Goal: Contribute content: Contribute content

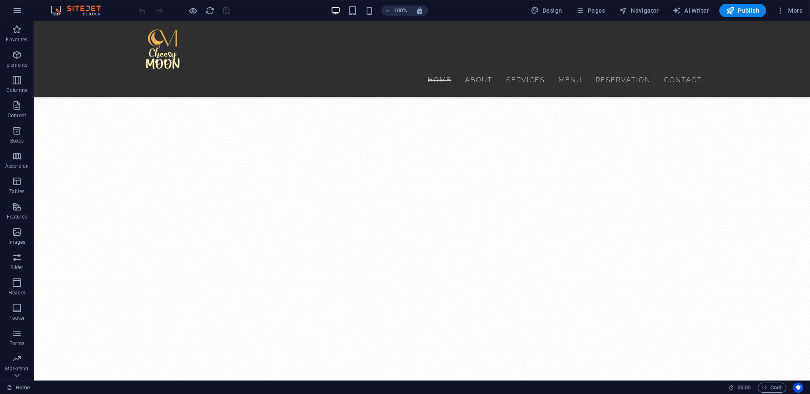
scroll to position [5966, 0]
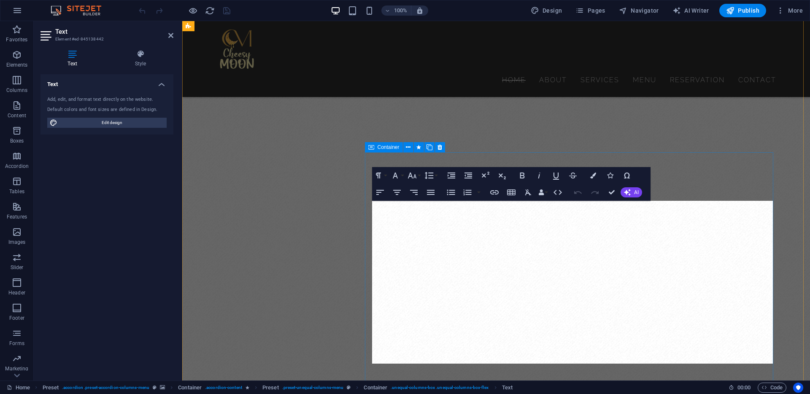
scroll to position [5299, 0]
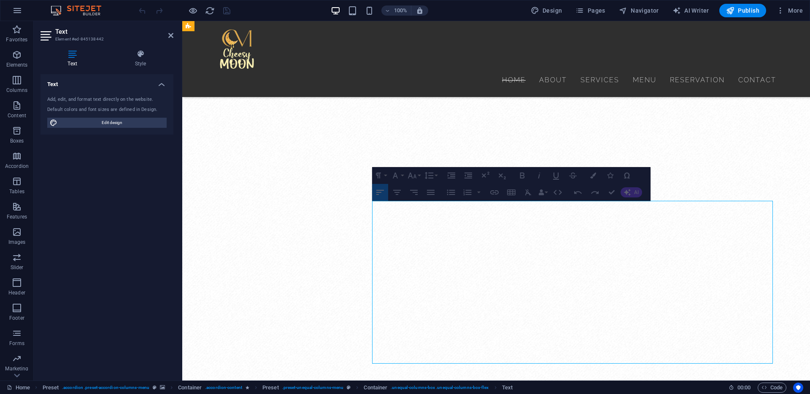
drag, startPoint x: 586, startPoint y: 239, endPoint x: 572, endPoint y: 240, distance: 14.0
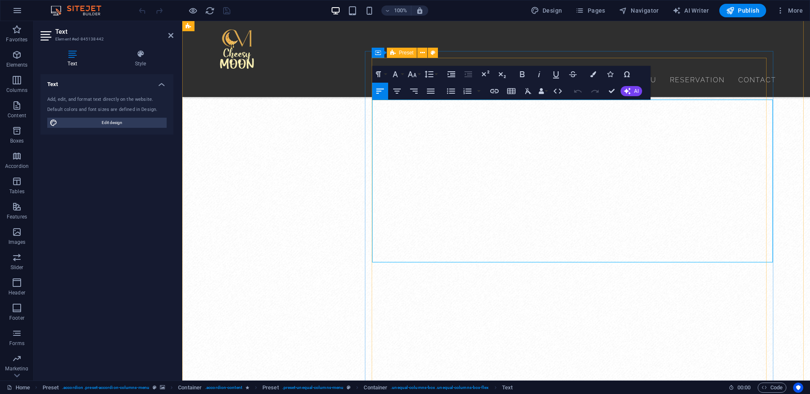
scroll to position [5401, 0]
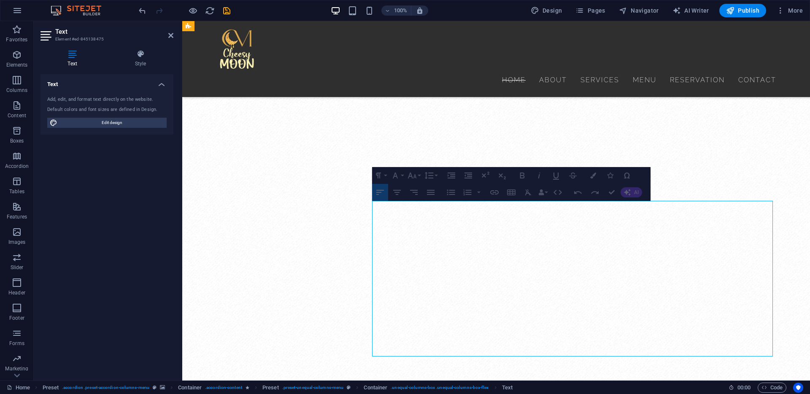
drag, startPoint x: 491, startPoint y: 207, endPoint x: 480, endPoint y: 207, distance: 10.6
drag, startPoint x: 489, startPoint y: 207, endPoint x: 449, endPoint y: 207, distance: 40.1
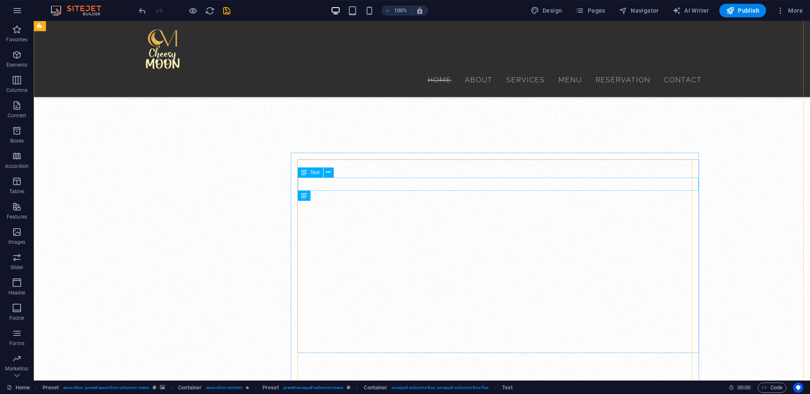
scroll to position [6546, 0]
click at [591, 13] on span "Pages" at bounding box center [590, 10] width 30 height 8
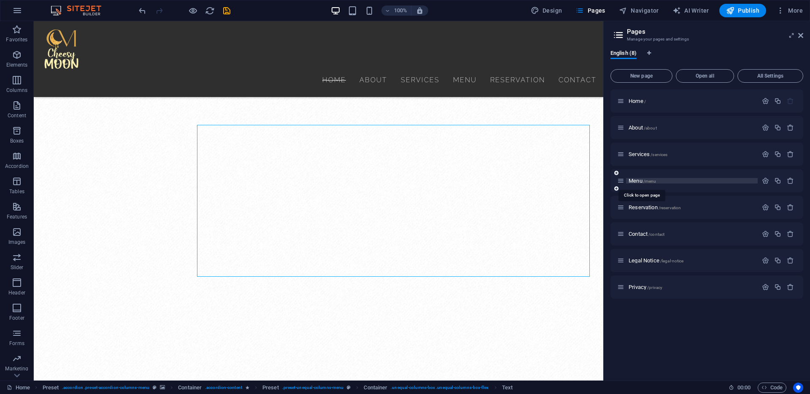
click at [642, 180] on span "Menu /menu" at bounding box center [641, 181] width 27 height 6
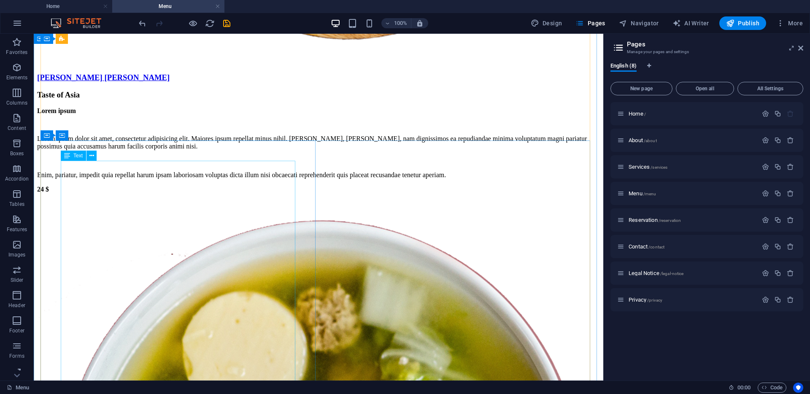
scroll to position [1980, 0]
click at [59, 137] on span "Container" at bounding box center [64, 137] width 22 height 5
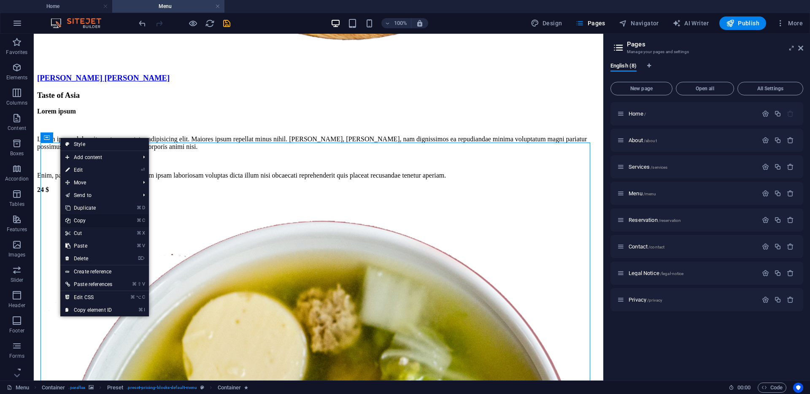
click at [87, 217] on link "⌘ C Copy" at bounding box center [88, 220] width 57 height 13
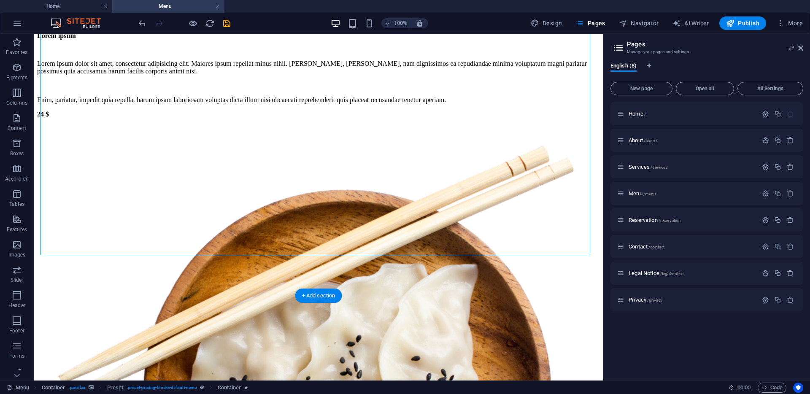
scroll to position [2910, 0]
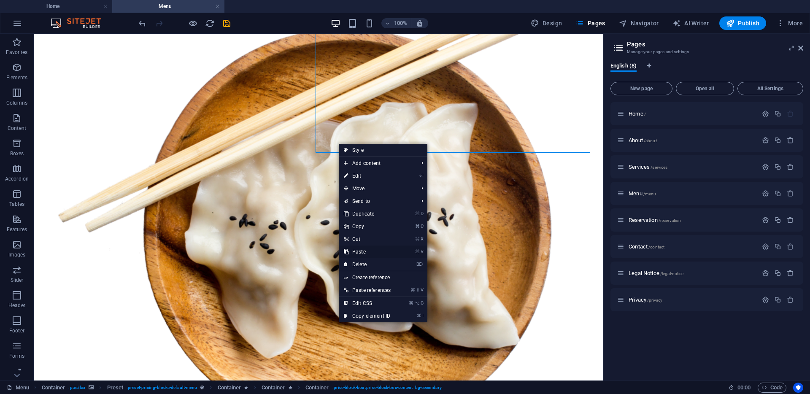
click at [364, 255] on link "⌘ V Paste" at bounding box center [367, 251] width 57 height 13
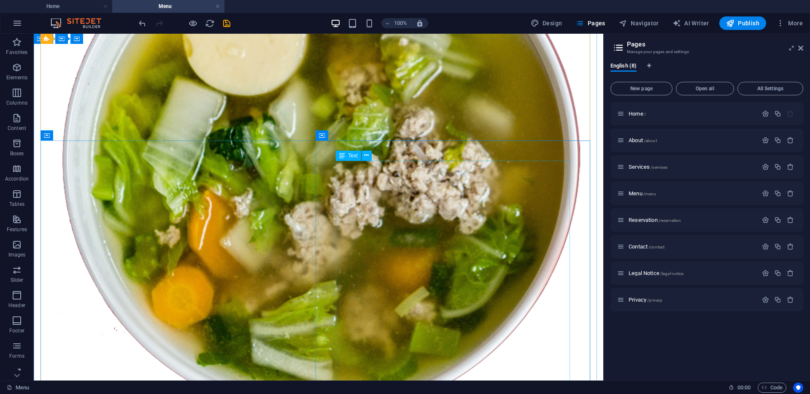
scroll to position [2289, 0]
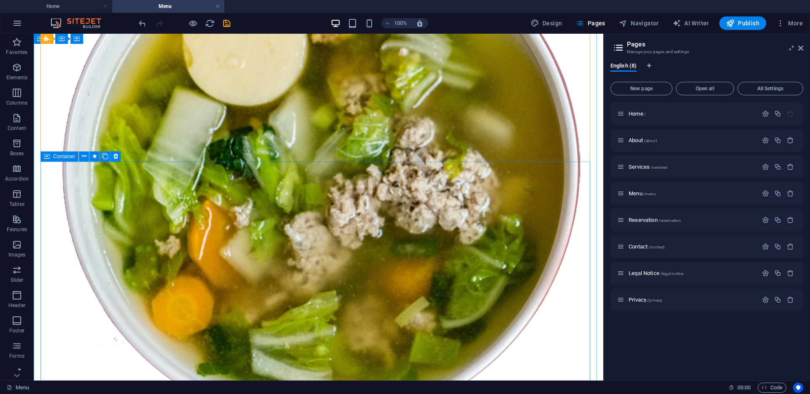
click at [51, 154] on div "Container" at bounding box center [59, 156] width 38 height 10
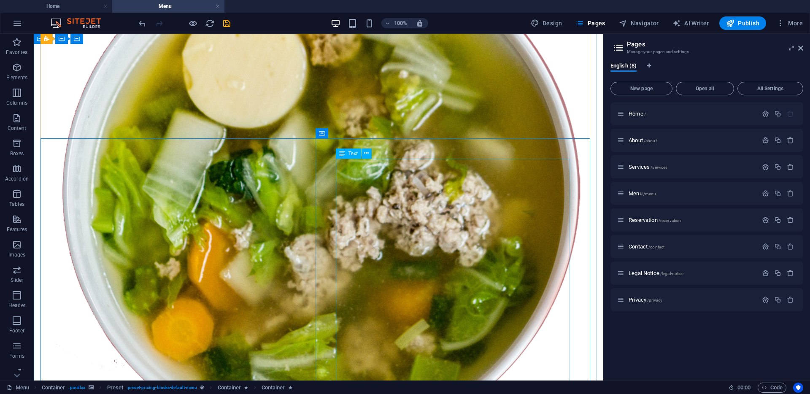
scroll to position [2266, 0]
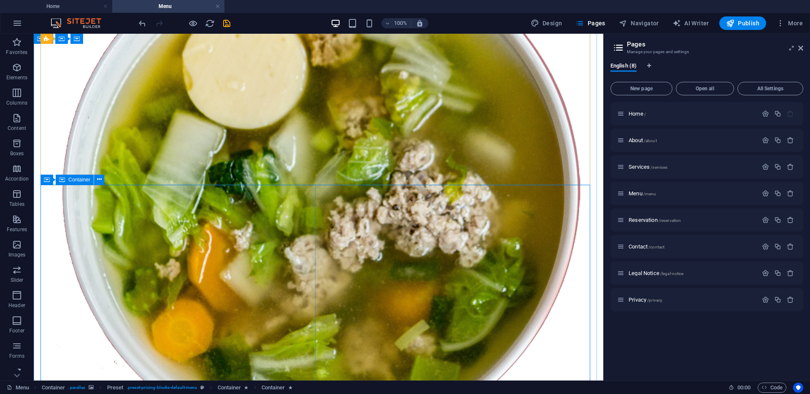
click at [72, 179] on span "Container" at bounding box center [79, 179] width 22 height 5
click at [51, 178] on div "Container" at bounding box center [59, 180] width 38 height 10
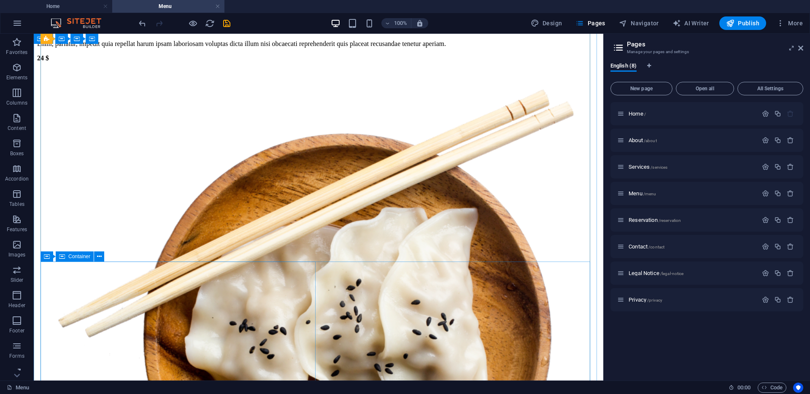
scroll to position [2900, 0]
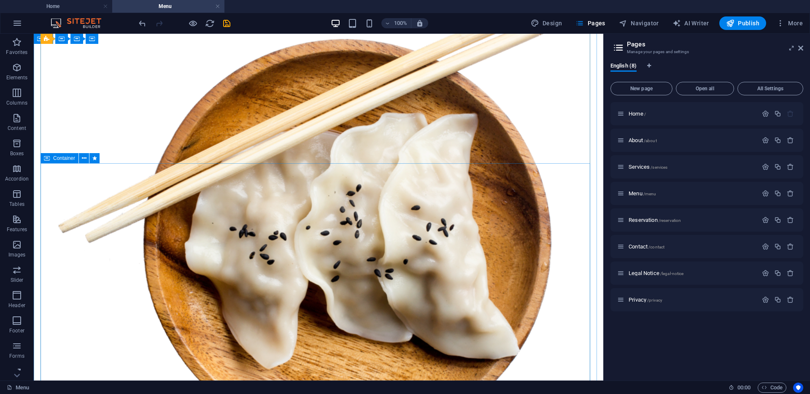
click at [48, 159] on icon at bounding box center [47, 158] width 6 height 10
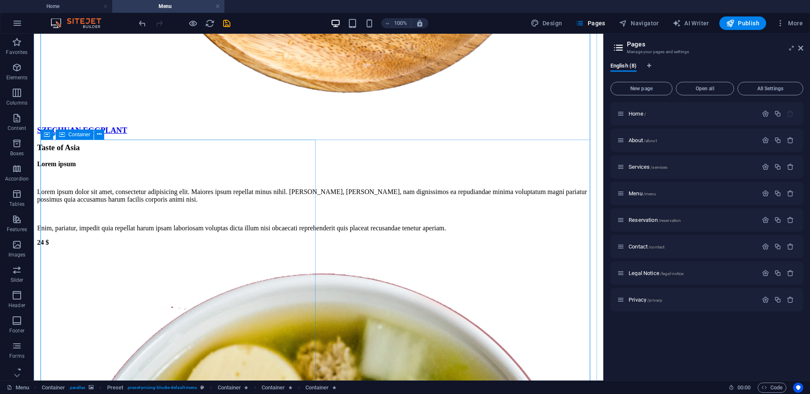
scroll to position [3252, 0]
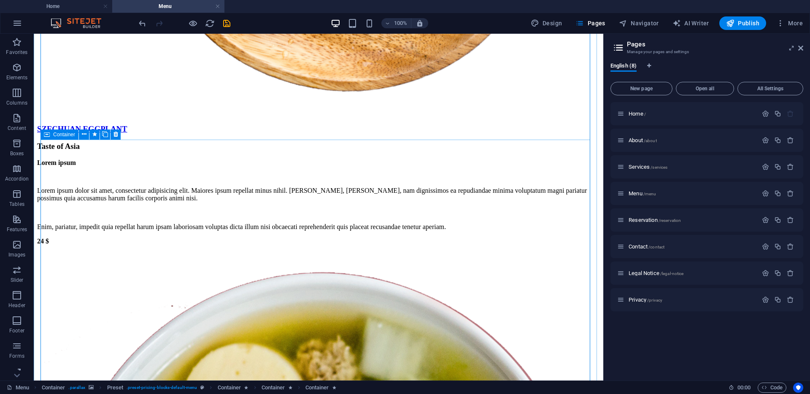
click at [53, 135] on span "Container" at bounding box center [64, 134] width 22 height 5
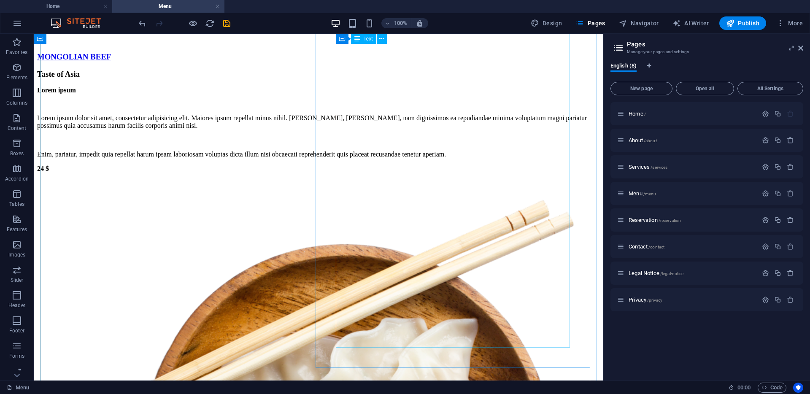
scroll to position [2696, 0]
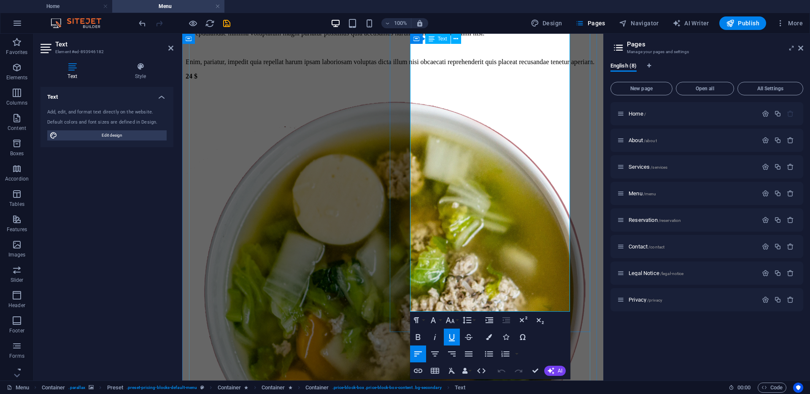
scroll to position [3111, 0]
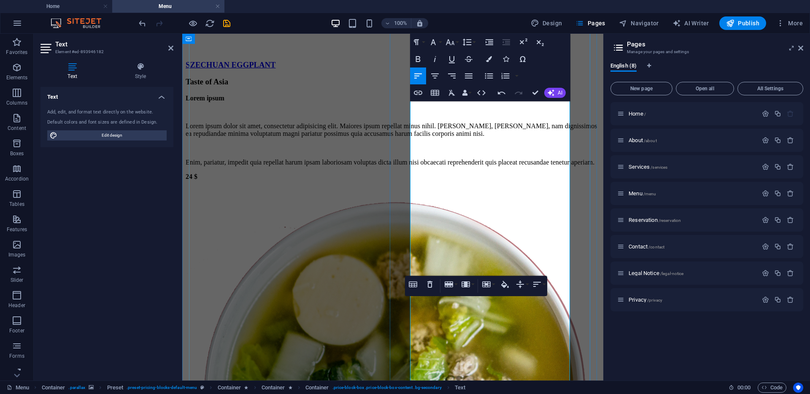
scroll to position [3010, 0]
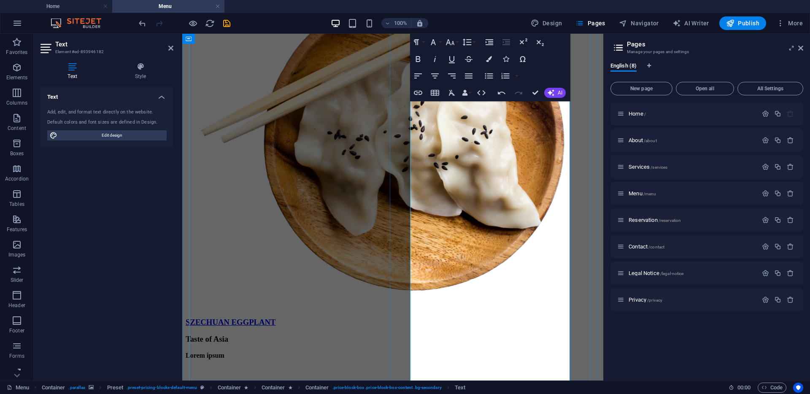
scroll to position [2746, 0]
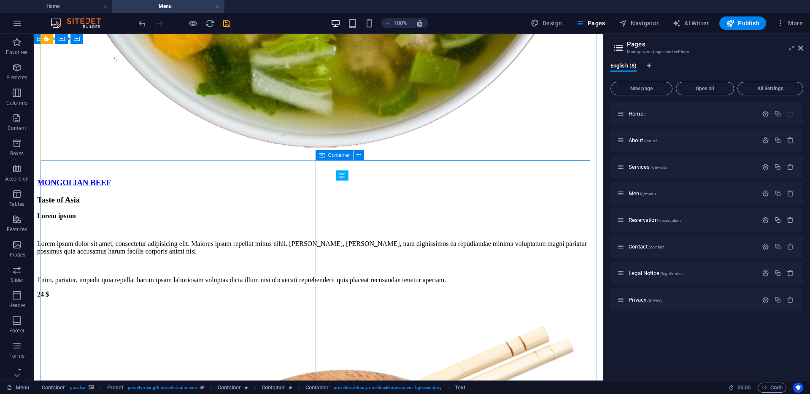
scroll to position [2290, 0]
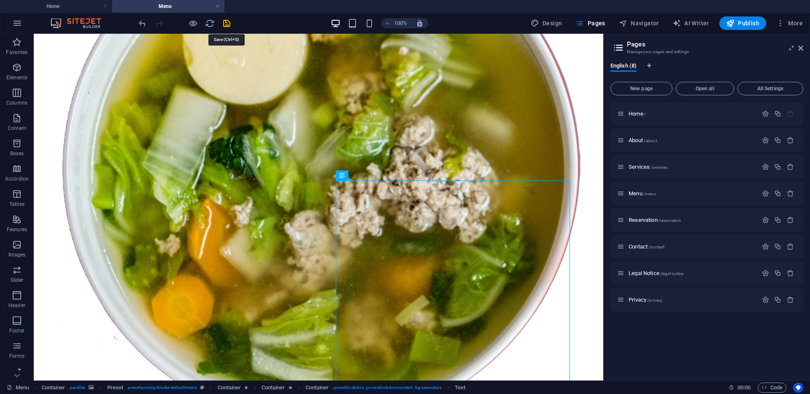
click at [229, 25] on icon "save" at bounding box center [227, 24] width 10 height 10
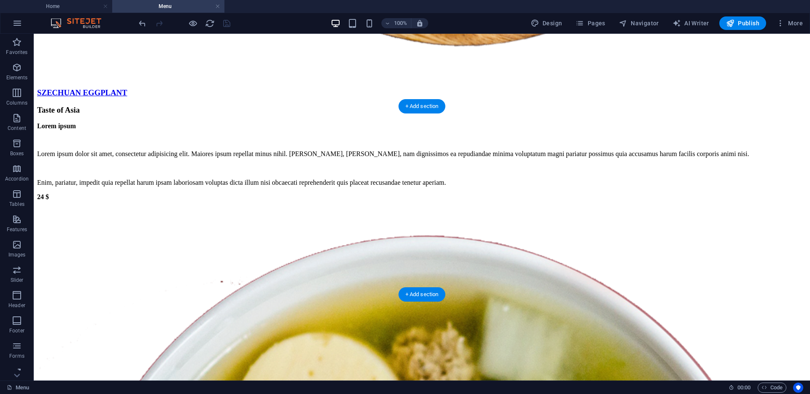
scroll to position [3786, 0]
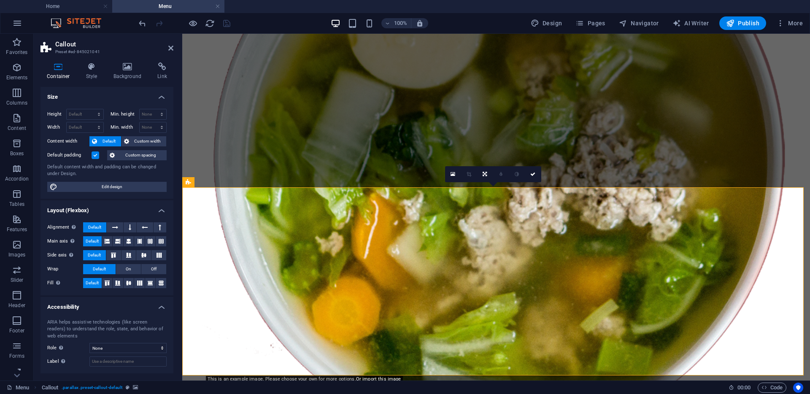
click at [131, 73] on h4 "Background" at bounding box center [129, 71] width 44 height 18
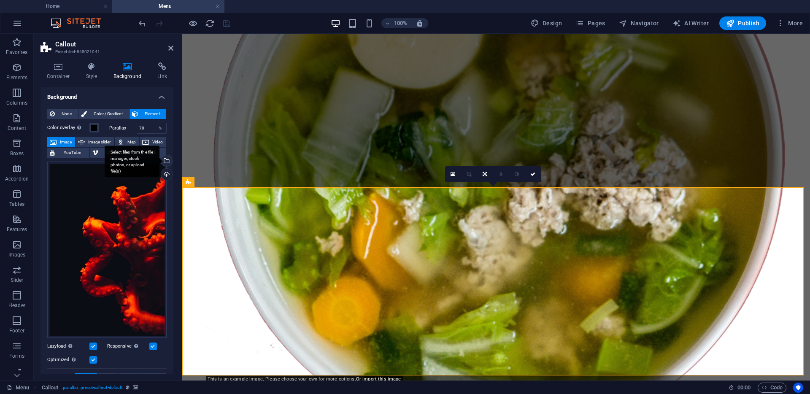
click at [159, 163] on div "Select files from the file manager, stock photos, or upload file(s)" at bounding box center [132, 162] width 55 height 32
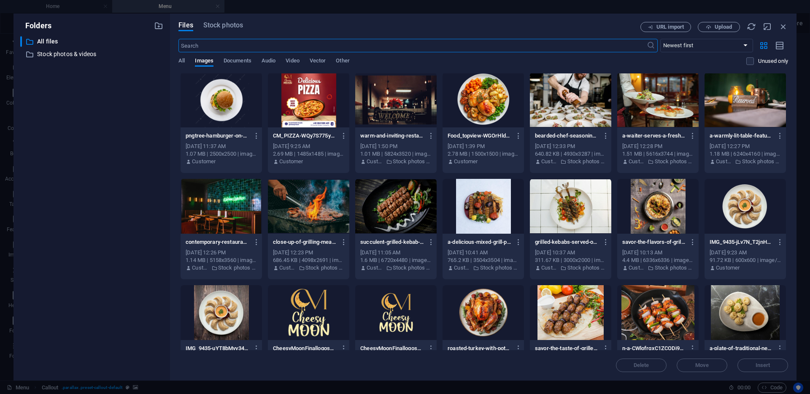
scroll to position [0, 0]
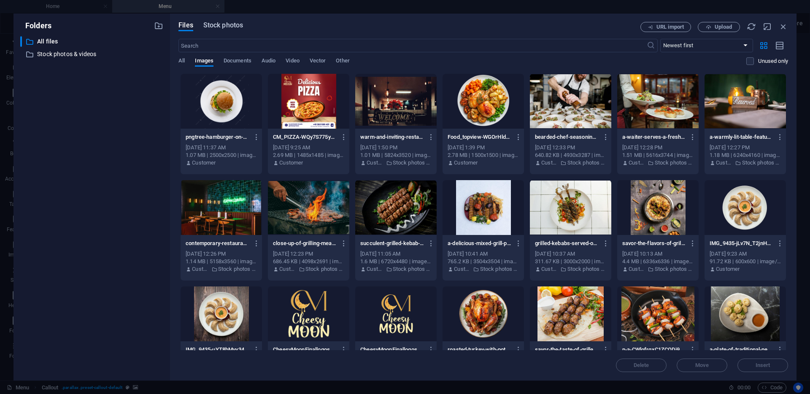
click at [232, 24] on span "Stock photos" at bounding box center [223, 25] width 40 height 10
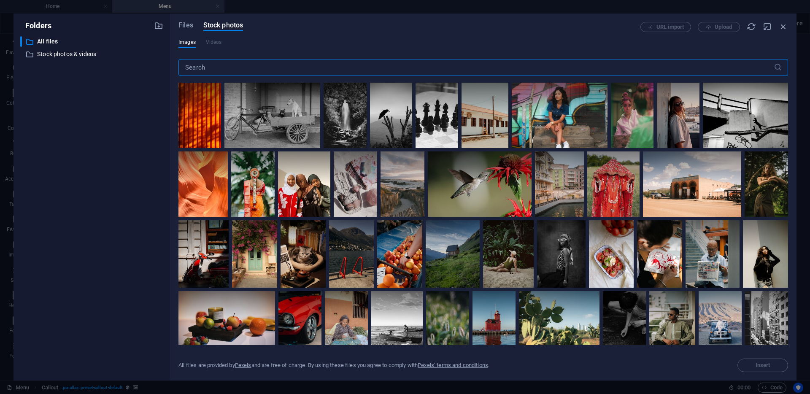
click at [225, 64] on input "text" at bounding box center [475, 67] width 595 height 17
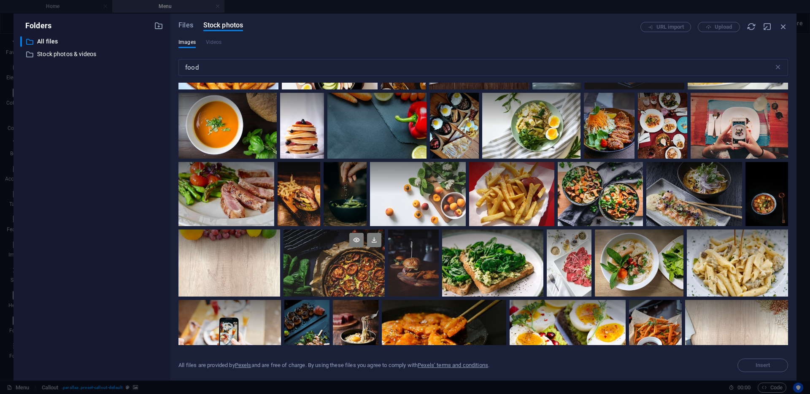
scroll to position [866, 0]
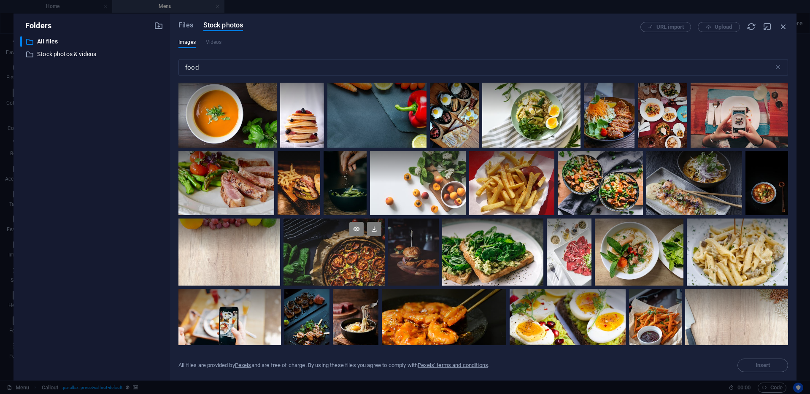
click at [340, 256] on div at bounding box center [333, 251] width 101 height 67
click at [329, 249] on div at bounding box center [333, 235] width 101 height 34
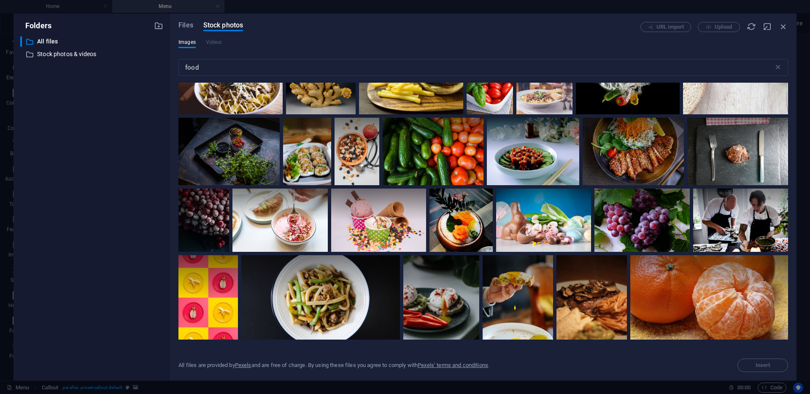
scroll to position [4710, 0]
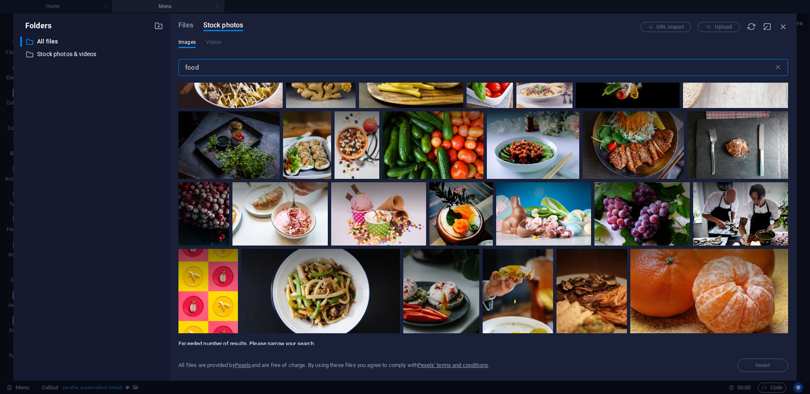
drag, startPoint x: 203, startPoint y: 66, endPoint x: 185, endPoint y: 67, distance: 18.6
click at [185, 67] on input "food" at bounding box center [475, 67] width 595 height 17
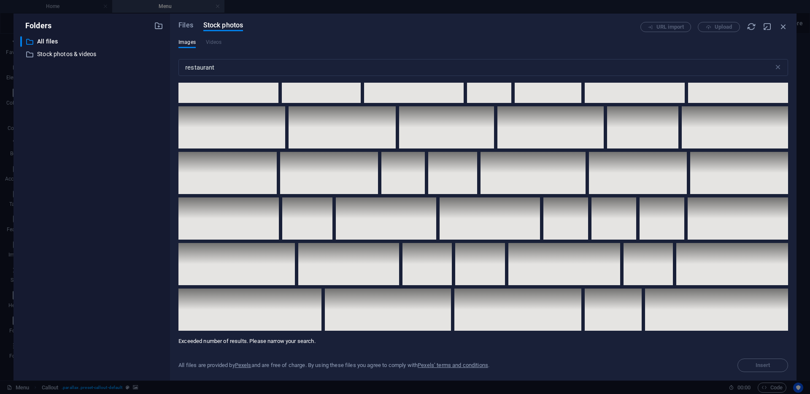
scroll to position [4383, 0]
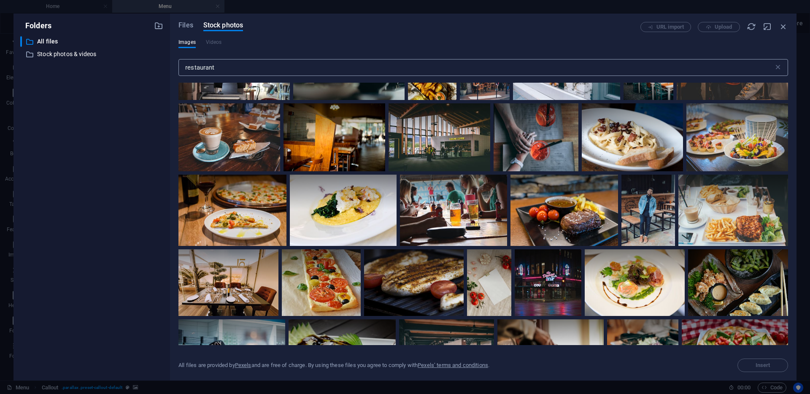
click at [230, 67] on input "restaurant" at bounding box center [475, 67] width 595 height 17
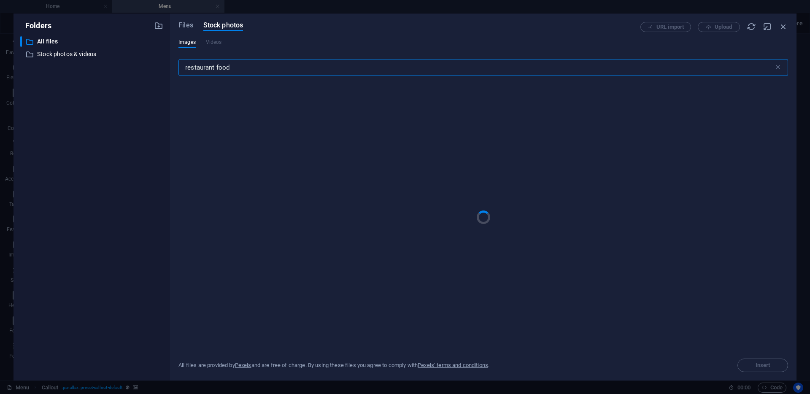
type input "restaurant food"
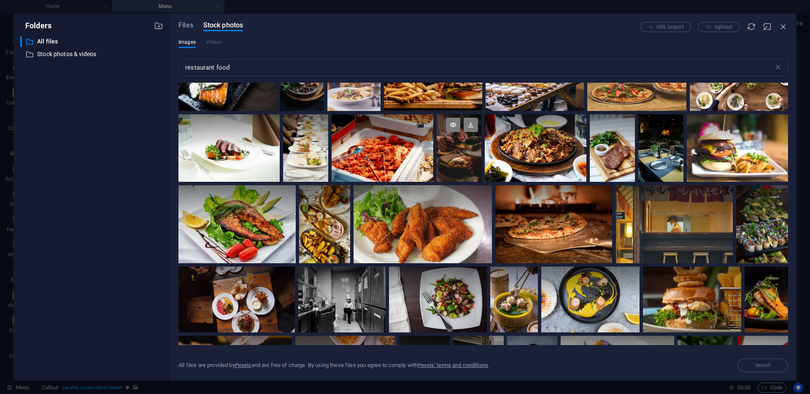
scroll to position [328, 0]
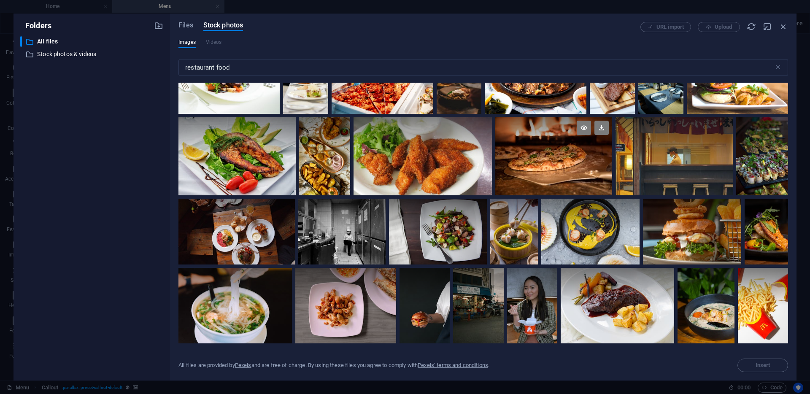
click at [564, 157] on div at bounding box center [553, 156] width 117 height 78
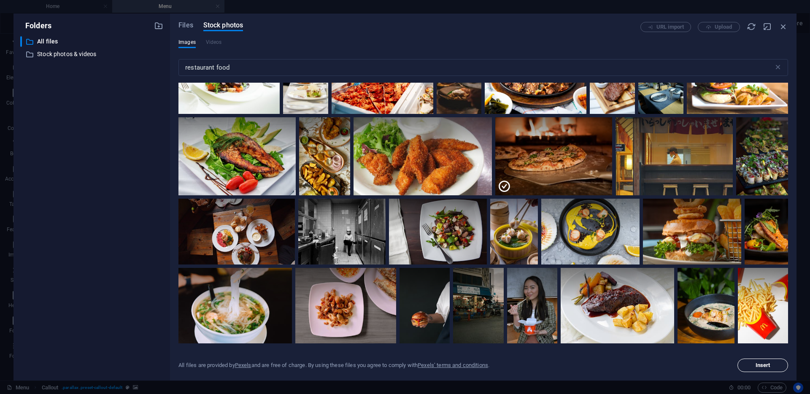
click at [766, 369] on button "Insert" at bounding box center [762, 365] width 51 height 13
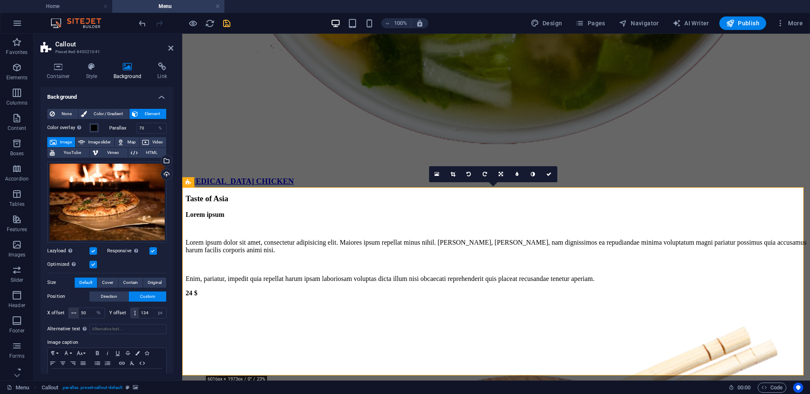
scroll to position [3786, 0]
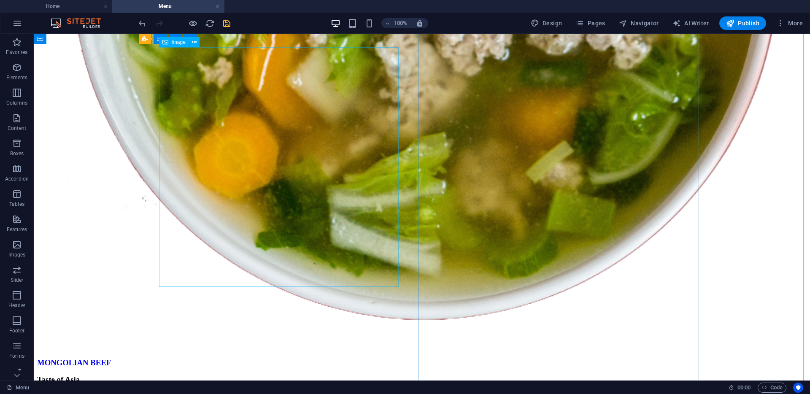
scroll to position [2816, 0]
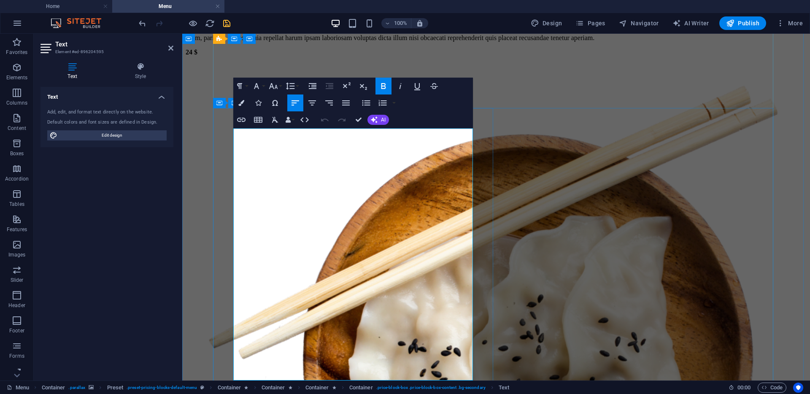
drag, startPoint x: 316, startPoint y: 136, endPoint x: 314, endPoint y: 175, distance: 38.5
drag, startPoint x: 306, startPoint y: 162, endPoint x: 235, endPoint y: 155, distance: 71.3
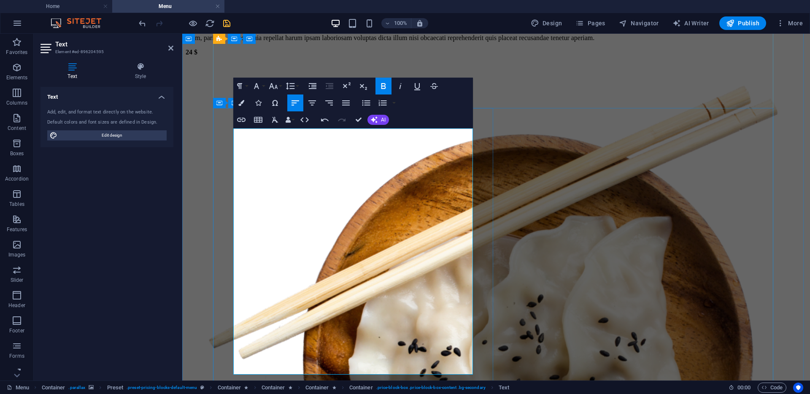
drag, startPoint x: 331, startPoint y: 135, endPoint x: 235, endPoint y: 135, distance: 95.7
click at [244, 87] on icon "button" at bounding box center [240, 86] width 10 height 10
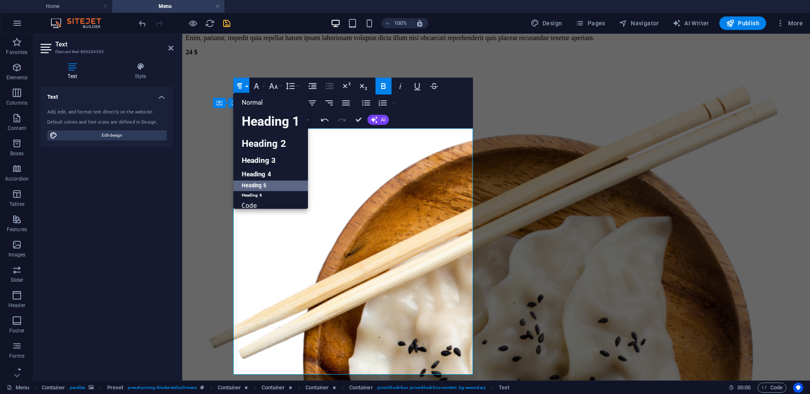
click at [255, 182] on link "Heading 5" at bounding box center [270, 186] width 75 height 11
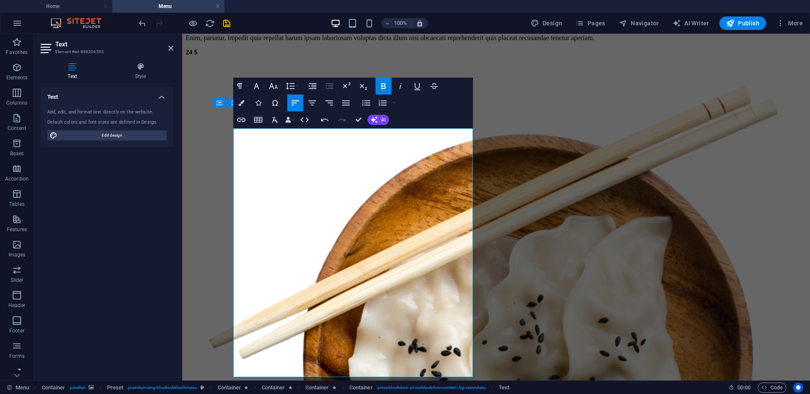
click at [380, 88] on icon "button" at bounding box center [383, 86] width 10 height 10
click at [416, 83] on icon "button" at bounding box center [417, 86] width 10 height 10
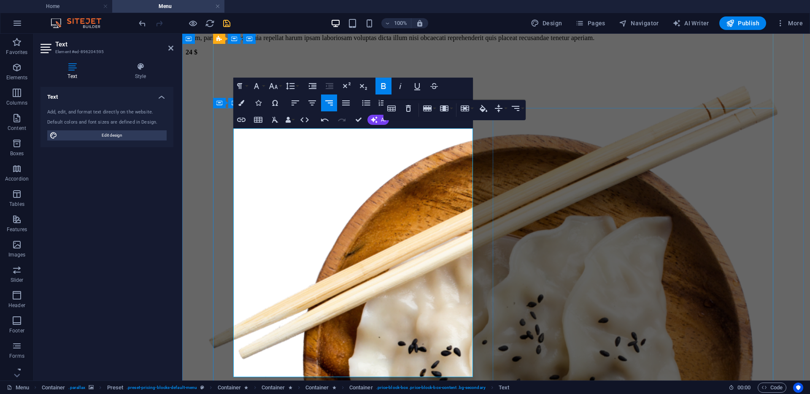
drag, startPoint x: 381, startPoint y: 148, endPoint x: 235, endPoint y: 151, distance: 146.8
drag, startPoint x: 271, startPoint y: 166, endPoint x: 235, endPoint y: 166, distance: 35.9
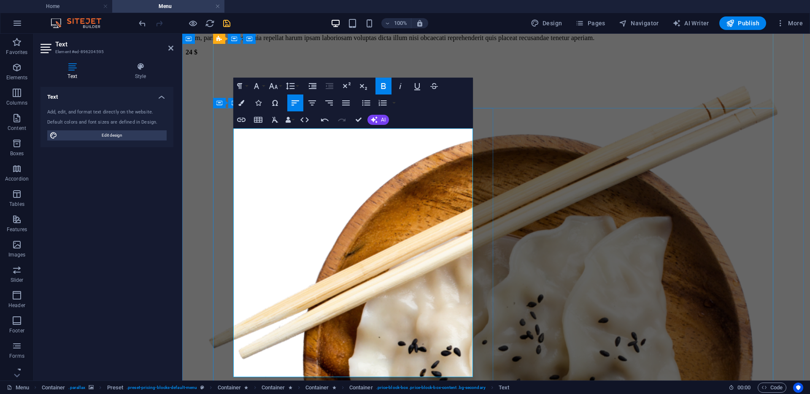
copy strong "Supreme"
drag, startPoint x: 379, startPoint y: 148, endPoint x: 235, endPoint y: 148, distance: 143.8
drag, startPoint x: 271, startPoint y: 165, endPoint x: 236, endPoint y: 165, distance: 35.0
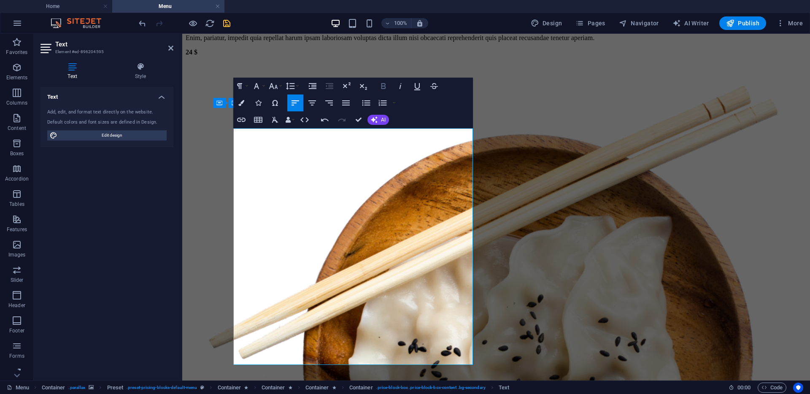
click at [385, 85] on icon "button" at bounding box center [383, 86] width 5 height 6
drag, startPoint x: 337, startPoint y: 173, endPoint x: 235, endPoint y: 168, distance: 102.6
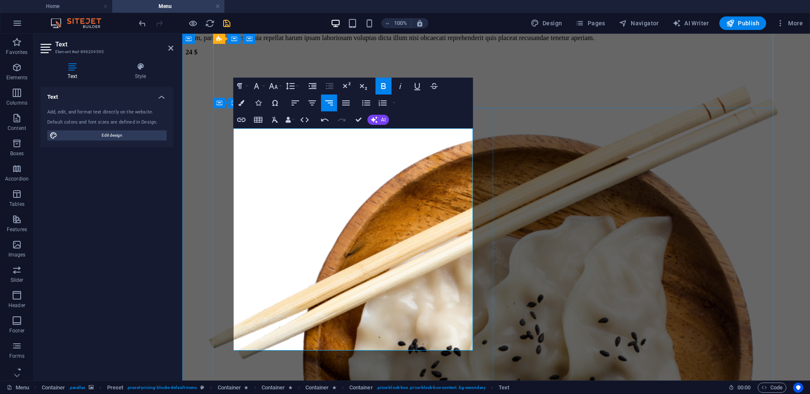
drag, startPoint x: 310, startPoint y: 172, endPoint x: 235, endPoint y: 172, distance: 75.5
drag, startPoint x: 398, startPoint y: 182, endPoint x: 237, endPoint y: 184, distance: 160.7
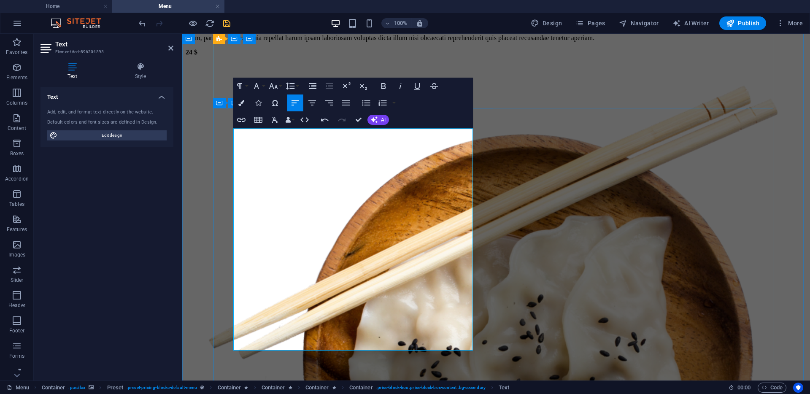
drag, startPoint x: 310, startPoint y: 174, endPoint x: 235, endPoint y: 173, distance: 75.5
drag, startPoint x: 439, startPoint y: 173, endPoint x: 472, endPoint y: 182, distance: 34.1
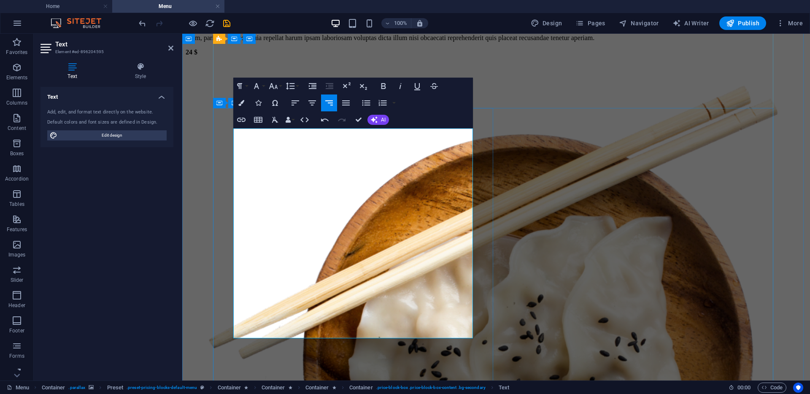
scroll to position [0, 3]
drag, startPoint x: 439, startPoint y: 189, endPoint x: 470, endPoint y: 199, distance: 33.2
drag, startPoint x: 345, startPoint y: 195, endPoint x: 235, endPoint y: 195, distance: 110.1
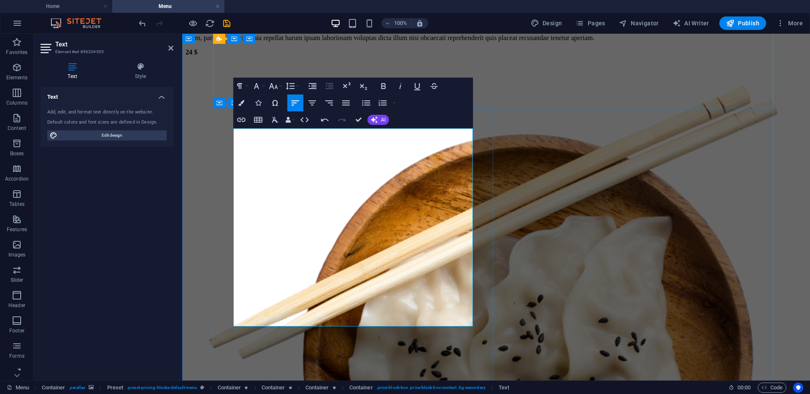
drag, startPoint x: 270, startPoint y: 204, endPoint x: 236, endPoint y: 208, distance: 34.0
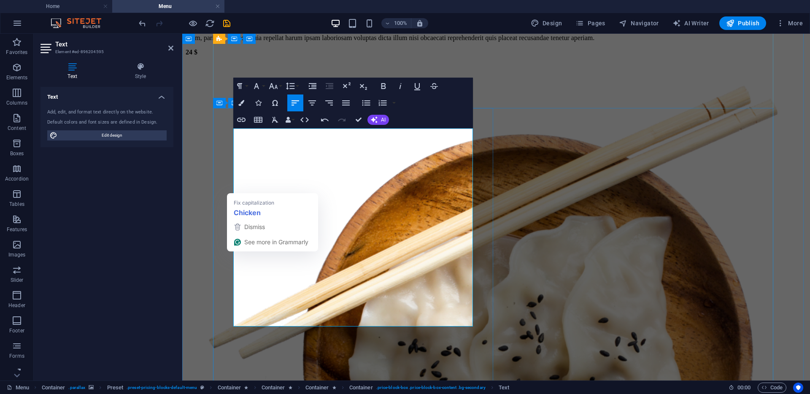
drag, startPoint x: 238, startPoint y: 189, endPoint x: 233, endPoint y: 189, distance: 5.1
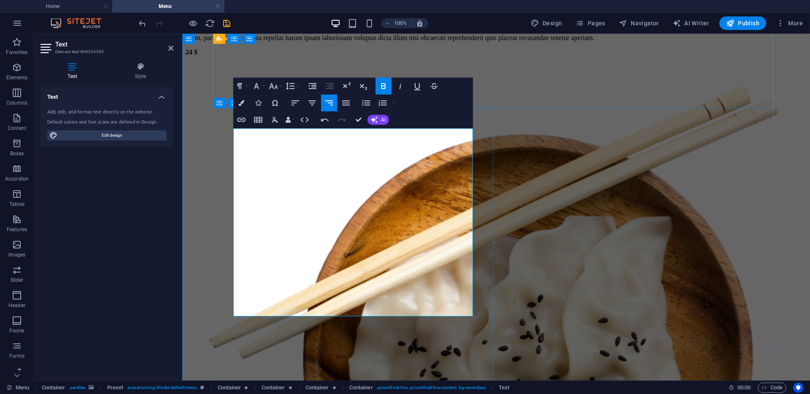
drag, startPoint x: 268, startPoint y: 222, endPoint x: 235, endPoint y: 221, distance: 33.3
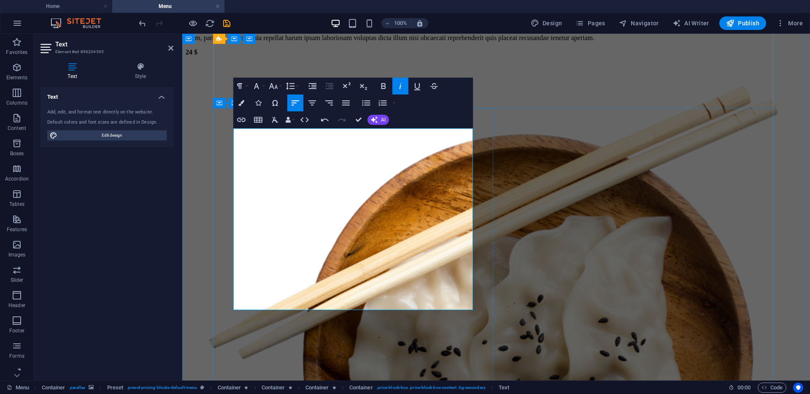
drag, startPoint x: 438, startPoint y: 223, endPoint x: 470, endPoint y: 233, distance: 34.1
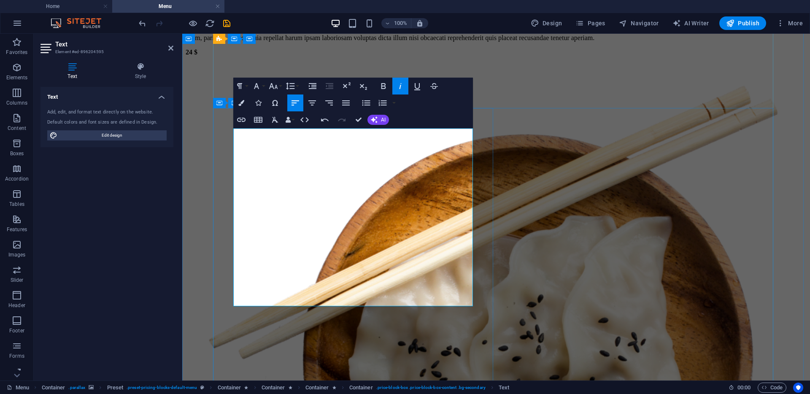
click at [403, 82] on icon "button" at bounding box center [400, 86] width 10 height 10
drag, startPoint x: 472, startPoint y: 224, endPoint x: 265, endPoint y: 173, distance: 212.9
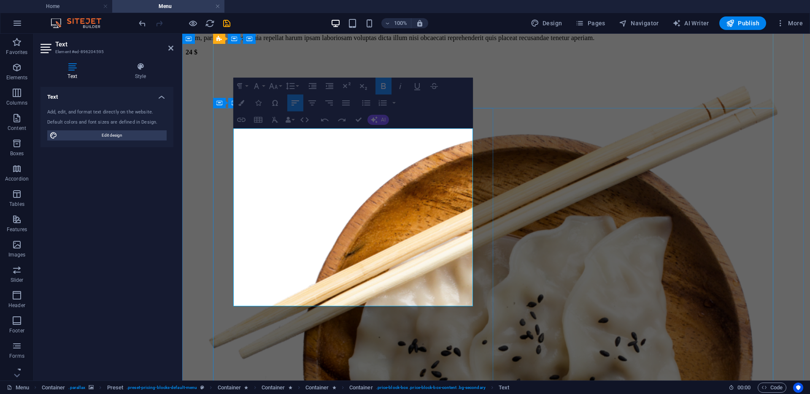
drag, startPoint x: 236, startPoint y: 156, endPoint x: 471, endPoint y: 221, distance: 243.9
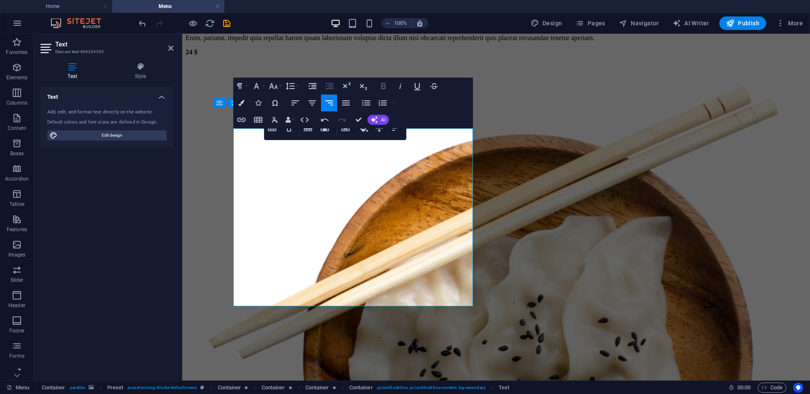
click at [386, 86] on icon "button" at bounding box center [383, 86] width 10 height 10
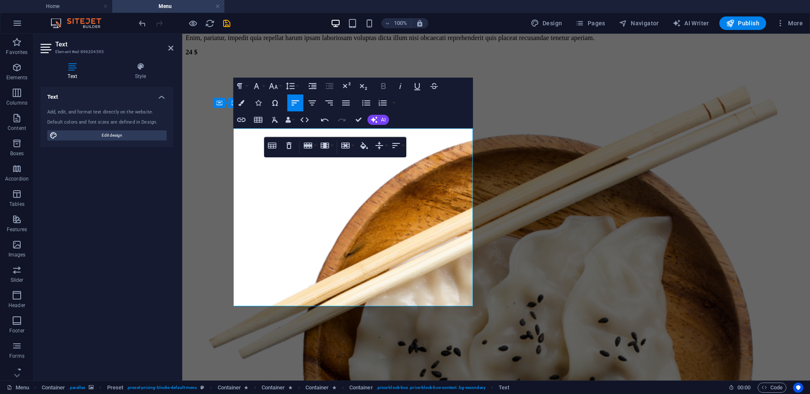
click at [385, 87] on icon "button" at bounding box center [383, 86] width 5 height 6
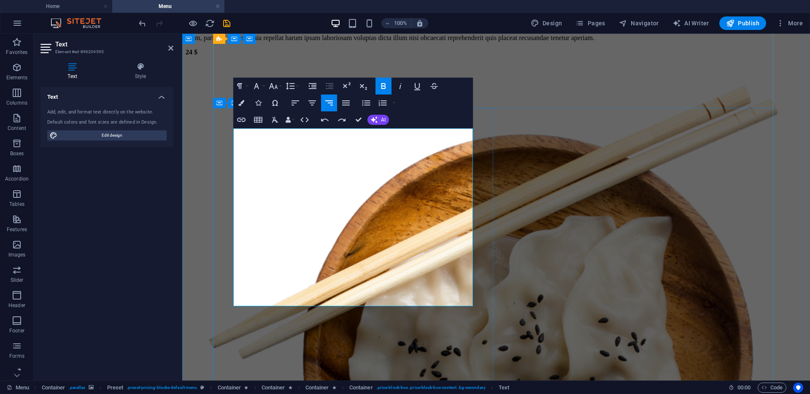
drag, startPoint x: 301, startPoint y: 174, endPoint x: 234, endPoint y: 174, distance: 66.6
click at [380, 89] on icon "button" at bounding box center [383, 86] width 10 height 10
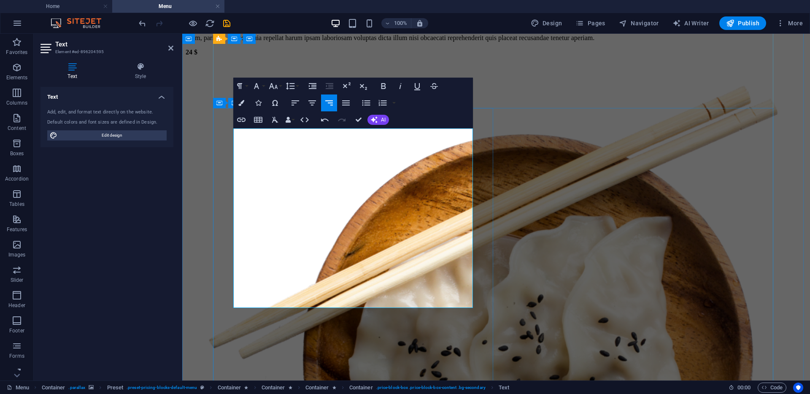
click at [385, 87] on icon "button" at bounding box center [383, 86] width 5 height 6
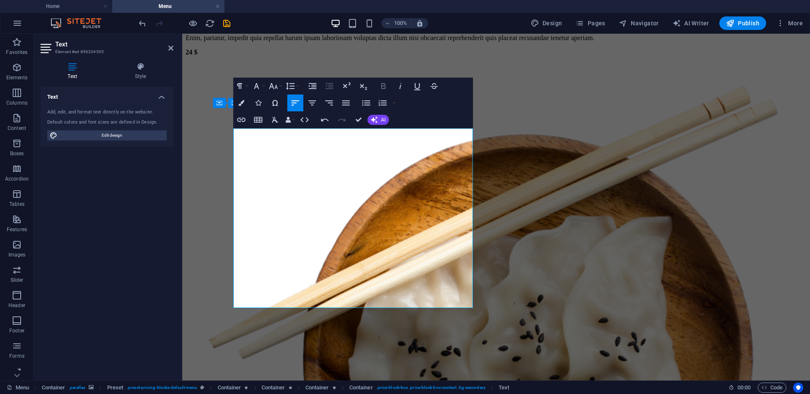
click at [382, 84] on icon "button" at bounding box center [383, 86] width 10 height 10
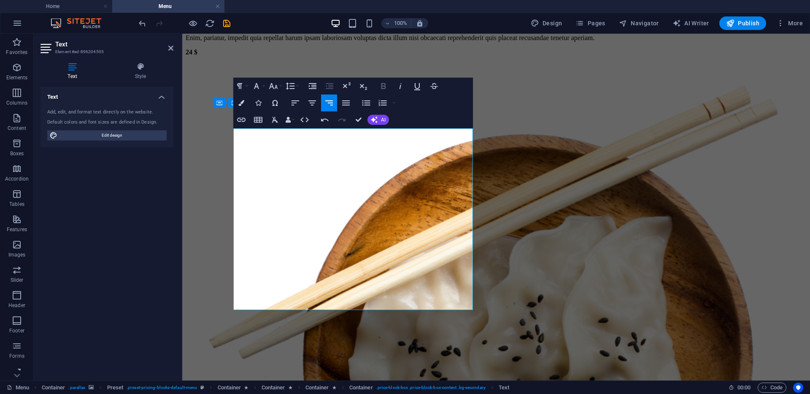
click at [385, 86] on icon "button" at bounding box center [383, 86] width 5 height 6
click at [385, 84] on icon "button" at bounding box center [383, 86] width 10 height 10
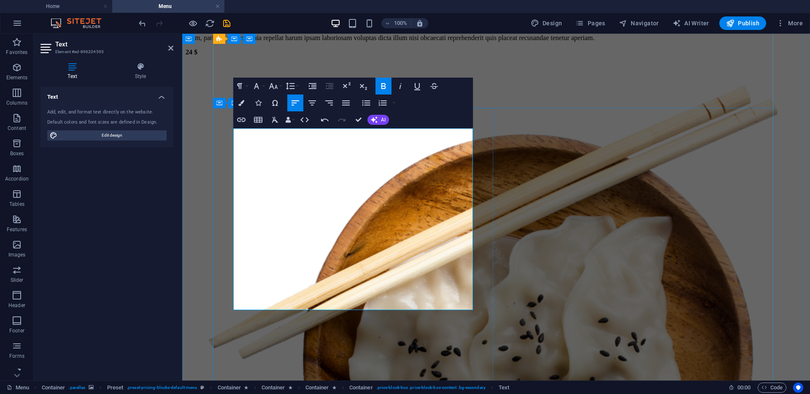
click at [382, 89] on icon "button" at bounding box center [383, 86] width 5 height 6
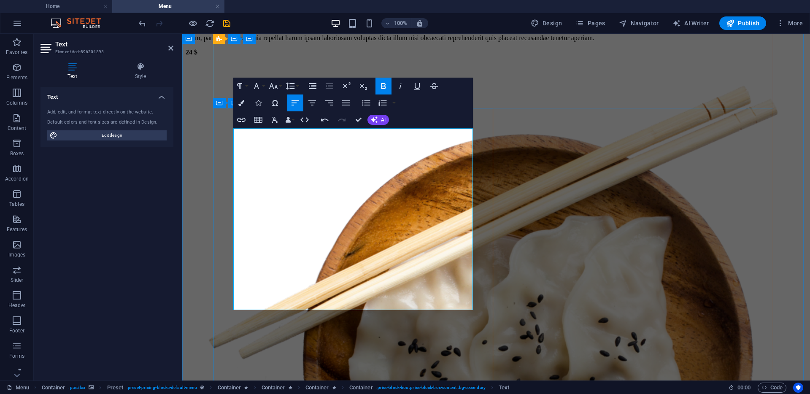
click at [383, 85] on icon "button" at bounding box center [383, 86] width 10 height 10
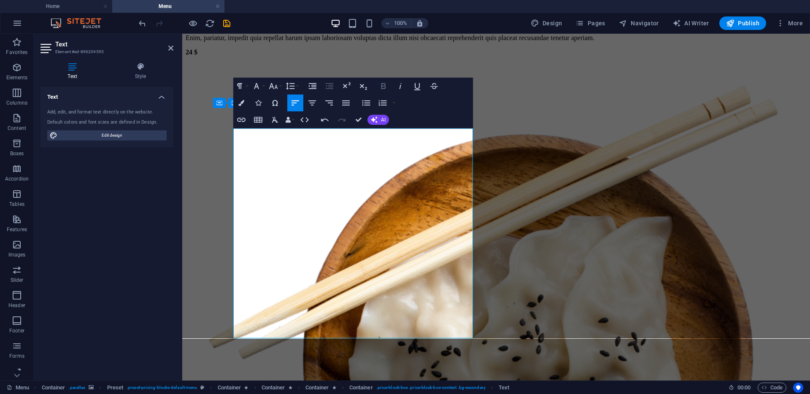
click at [383, 85] on icon "button" at bounding box center [383, 86] width 10 height 10
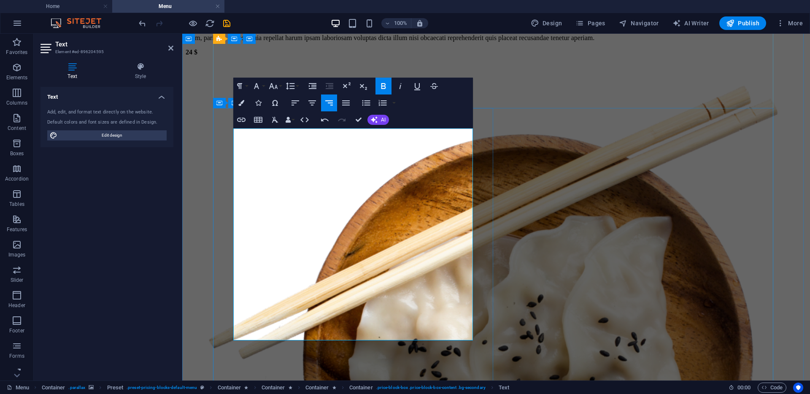
click at [382, 82] on icon "button" at bounding box center [383, 86] width 10 height 10
click at [382, 84] on icon "button" at bounding box center [383, 86] width 5 height 6
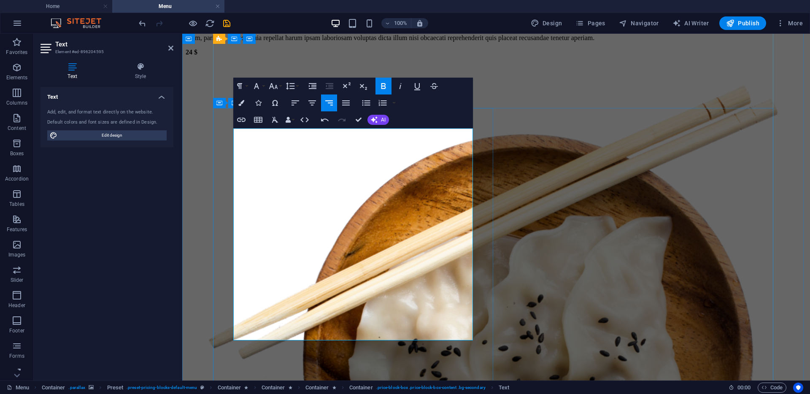
drag, startPoint x: 294, startPoint y: 276, endPoint x: 236, endPoint y: 254, distance: 61.8
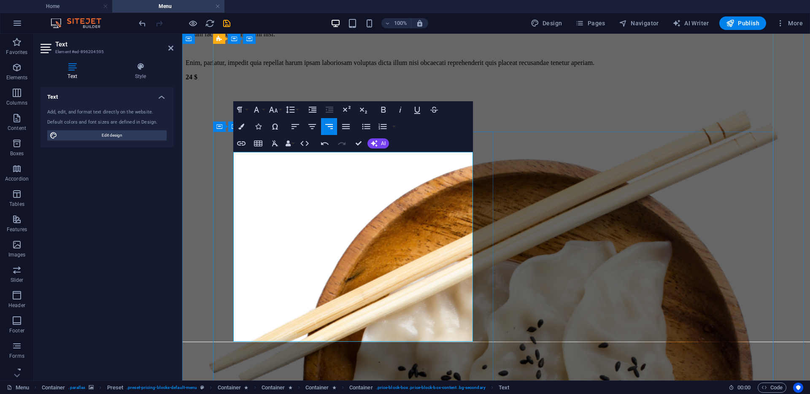
scroll to position [2870, 0]
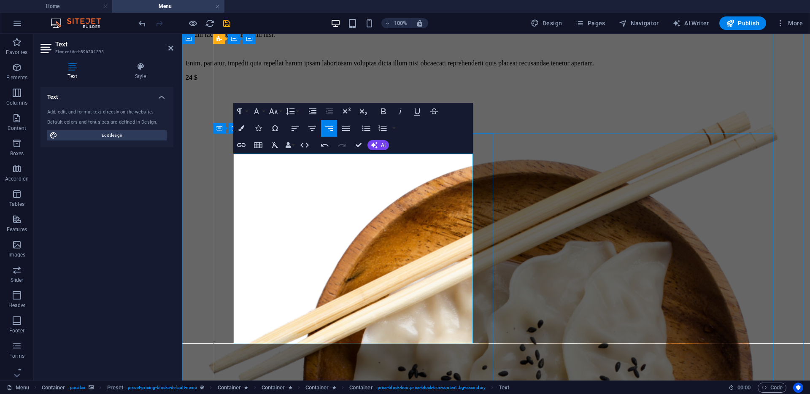
drag, startPoint x: 272, startPoint y: 279, endPoint x: 235, endPoint y: 278, distance: 37.1
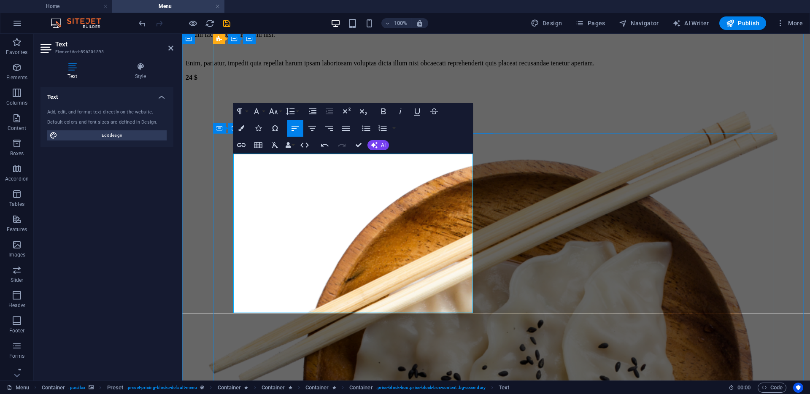
drag, startPoint x: 446, startPoint y: 294, endPoint x: 438, endPoint y: 294, distance: 8.0
drag, startPoint x: 452, startPoint y: 293, endPoint x: 470, endPoint y: 293, distance: 18.1
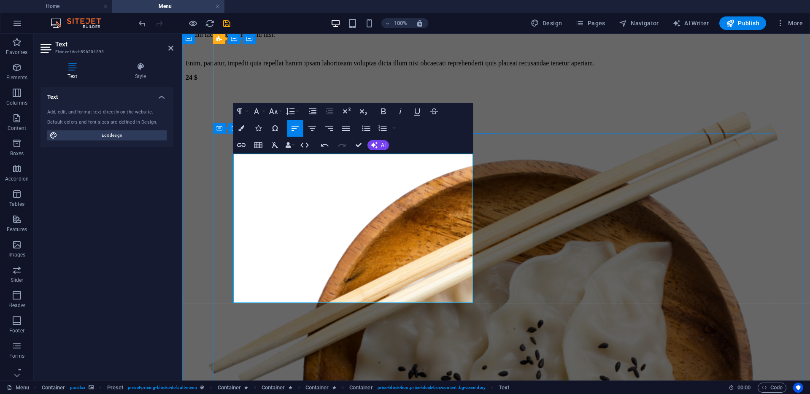
drag, startPoint x: 267, startPoint y: 278, endPoint x: 235, endPoint y: 278, distance: 32.1
click at [247, 113] on button "Paragraph Format" at bounding box center [241, 111] width 16 height 17
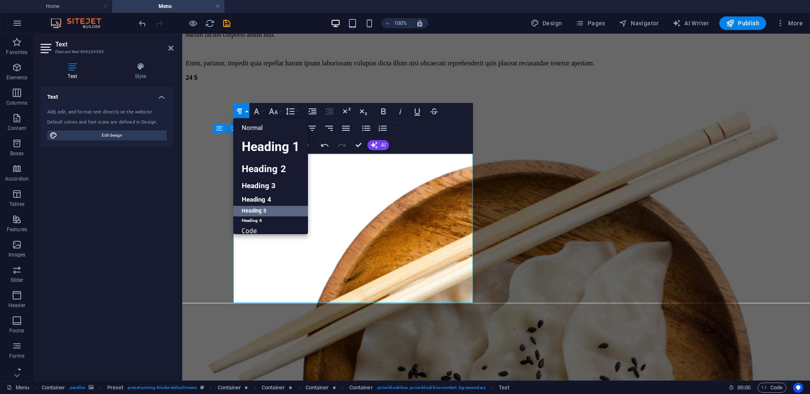
click at [256, 213] on link "Heading 5" at bounding box center [270, 211] width 75 height 11
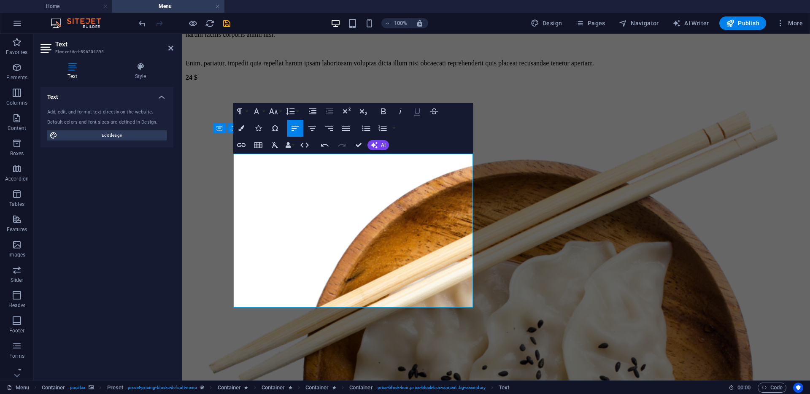
click at [414, 114] on icon "button" at bounding box center [417, 111] width 10 height 10
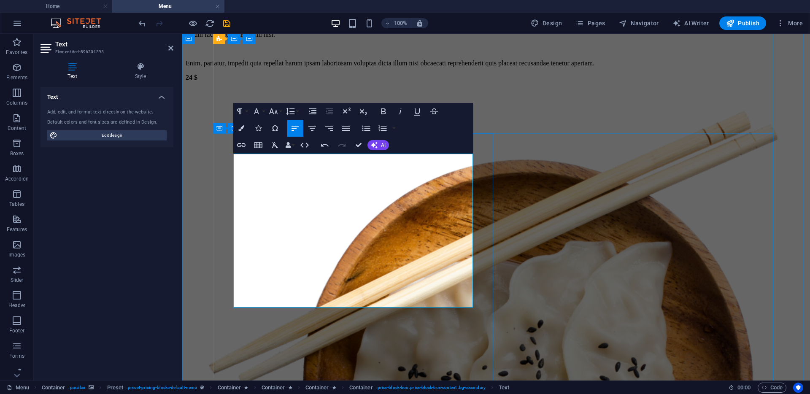
click at [384, 112] on icon "button" at bounding box center [383, 111] width 10 height 10
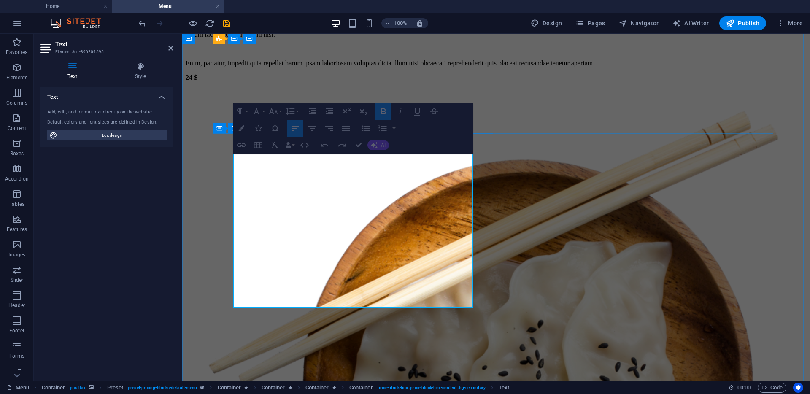
drag, startPoint x: 363, startPoint y: 301, endPoint x: 453, endPoint y: 302, distance: 90.7
drag, startPoint x: 286, startPoint y: 297, endPoint x: 447, endPoint y: 299, distance: 160.7
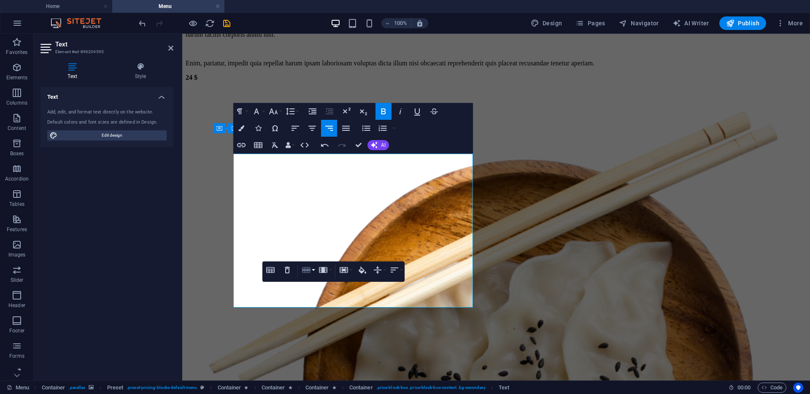
click at [312, 271] on button "Row" at bounding box center [308, 270] width 16 height 17
click at [326, 300] on link "Insert row below" at bounding box center [332, 299] width 65 height 13
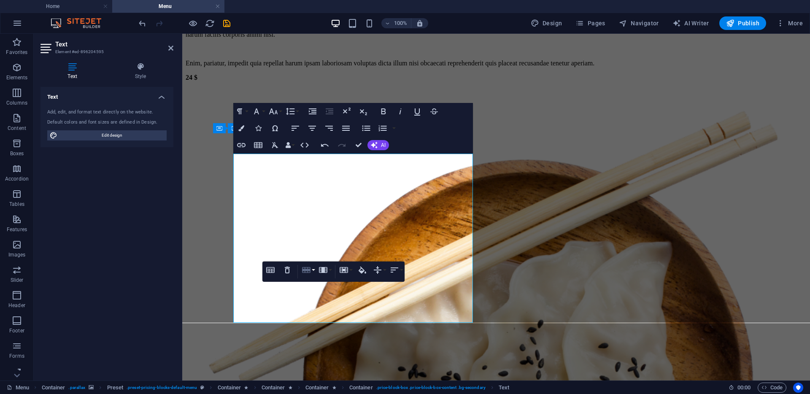
click at [312, 273] on button "Row" at bounding box center [308, 270] width 16 height 17
click at [321, 303] on link "Insert row below" at bounding box center [332, 299] width 65 height 13
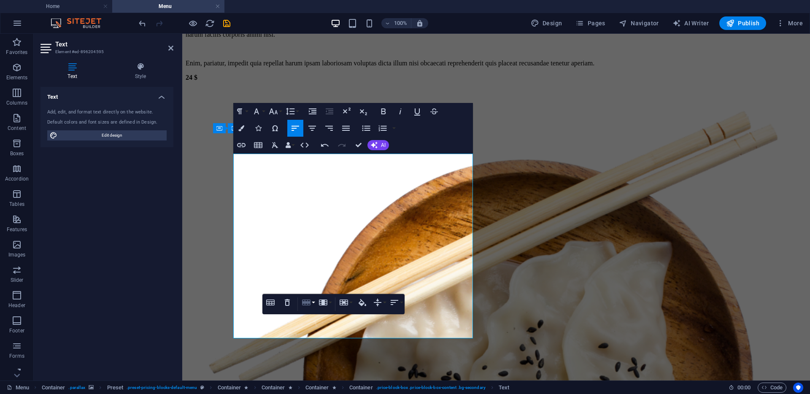
click at [315, 302] on button "Row" at bounding box center [308, 302] width 16 height 17
click at [324, 334] on link "Insert row below" at bounding box center [332, 331] width 65 height 13
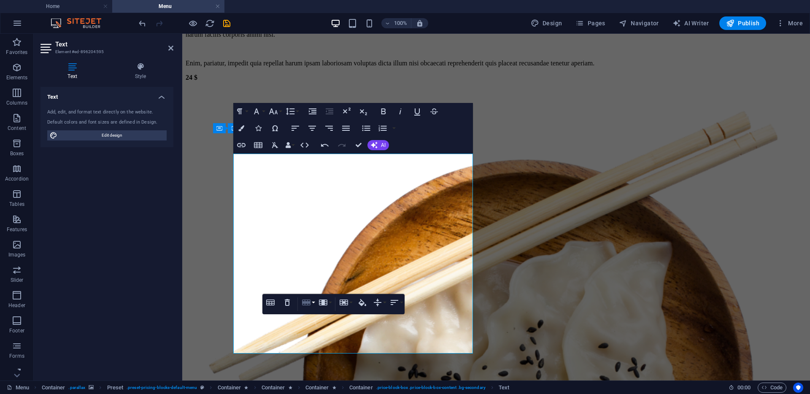
click at [315, 304] on button "Row" at bounding box center [308, 302] width 16 height 17
click at [321, 330] on link "Insert row below" at bounding box center [332, 331] width 65 height 13
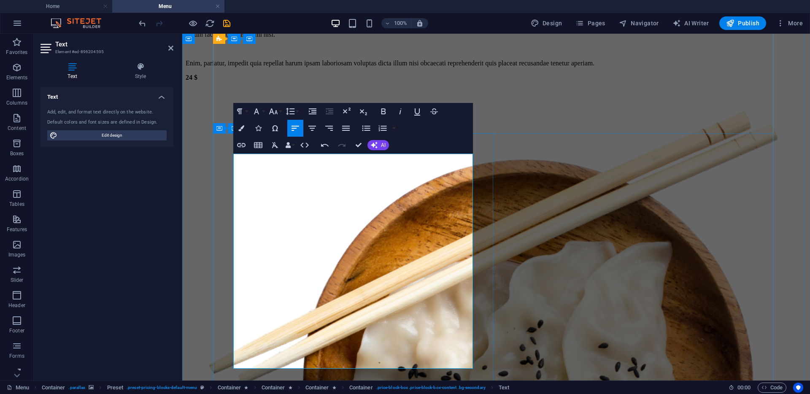
click at [382, 114] on icon "button" at bounding box center [383, 111] width 10 height 10
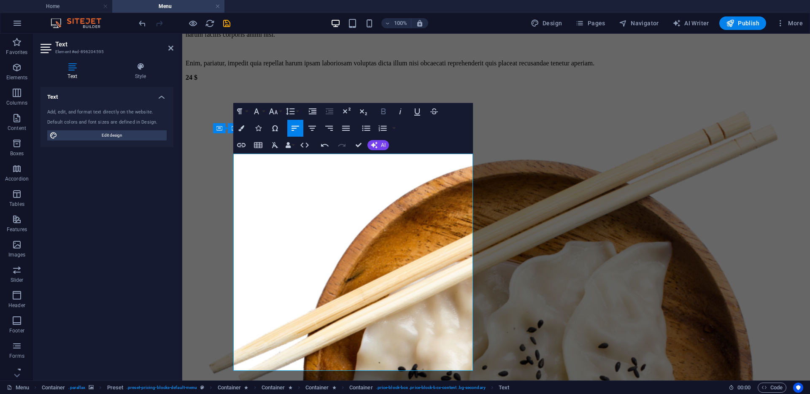
click at [389, 113] on button "Bold" at bounding box center [383, 111] width 16 height 17
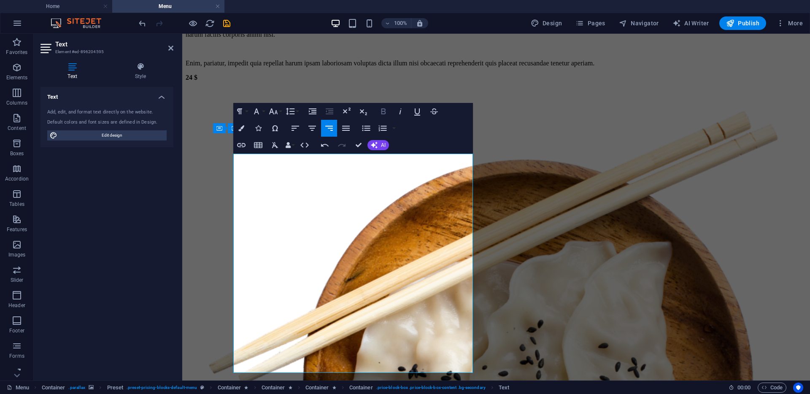
click at [383, 114] on icon "button" at bounding box center [383, 111] width 5 height 6
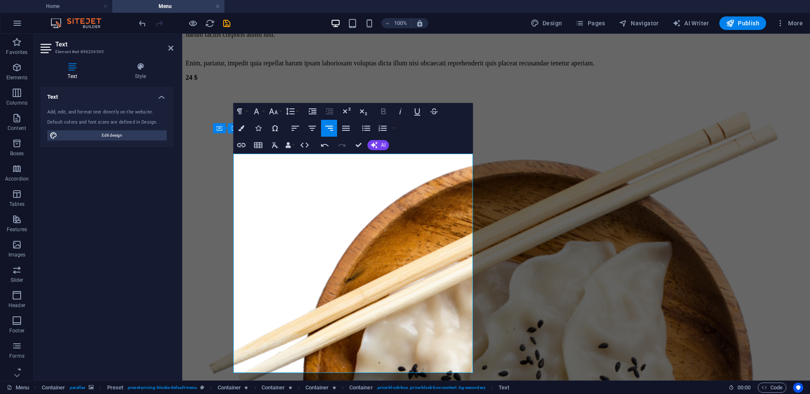
click at [387, 112] on icon "button" at bounding box center [383, 111] width 10 height 10
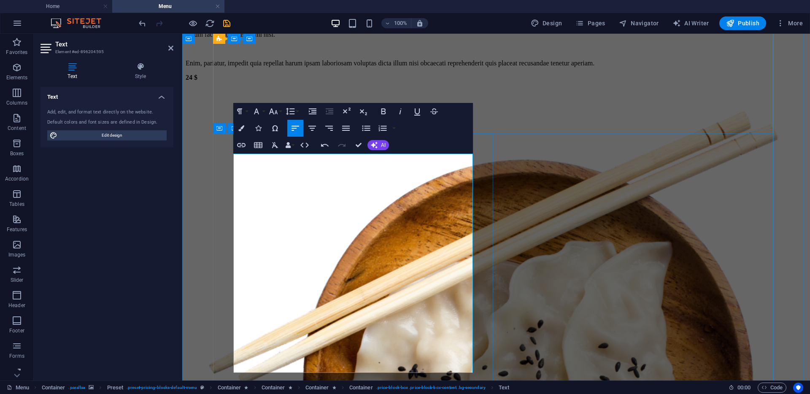
click at [383, 112] on icon "button" at bounding box center [383, 111] width 10 height 10
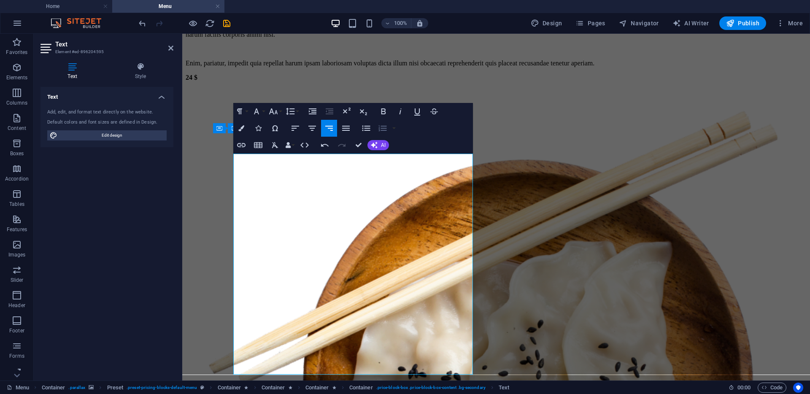
click at [384, 115] on icon "button" at bounding box center [383, 111] width 10 height 10
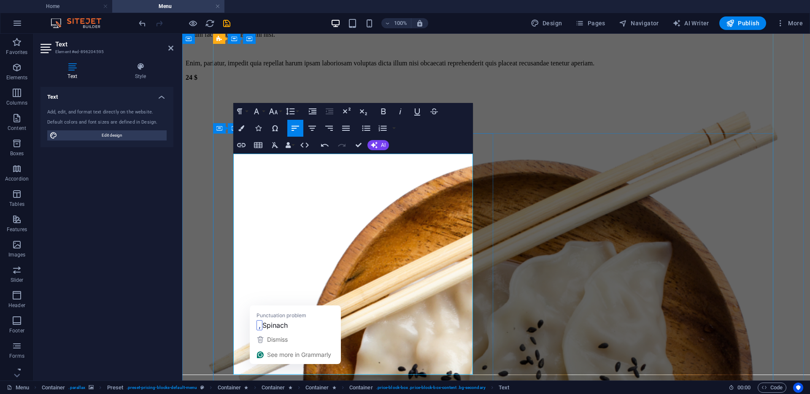
click at [383, 109] on icon "button" at bounding box center [383, 111] width 5 height 6
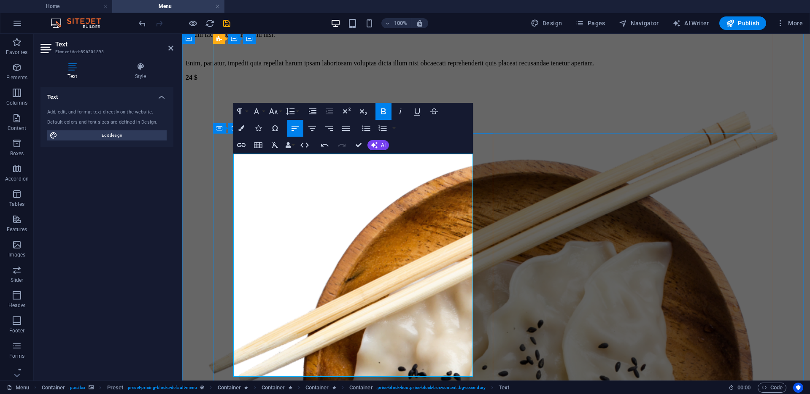
click at [382, 111] on icon "button" at bounding box center [383, 111] width 5 height 6
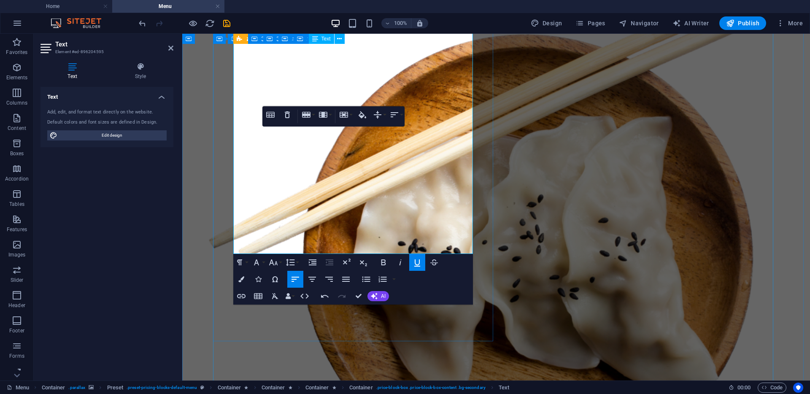
scroll to position [2994, 0]
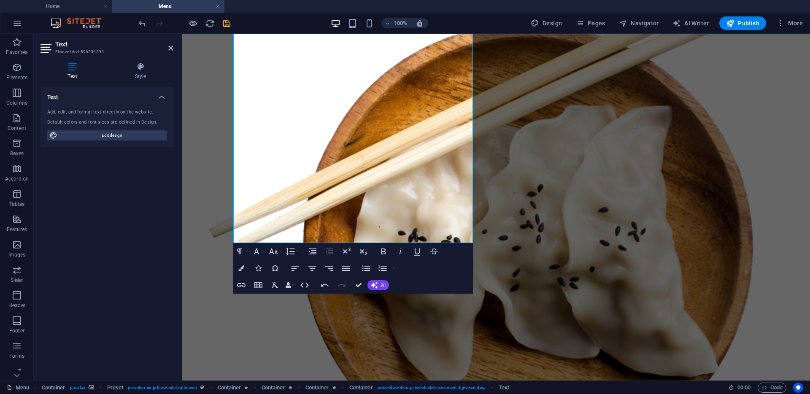
scroll to position [3006, 0]
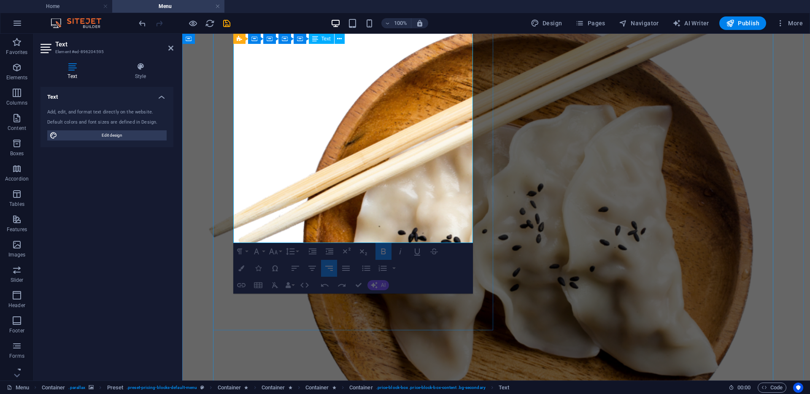
drag, startPoint x: 445, startPoint y: 231, endPoint x: 396, endPoint y: 233, distance: 49.0
drag, startPoint x: 441, startPoint y: 237, endPoint x: 386, endPoint y: 237, distance: 54.8
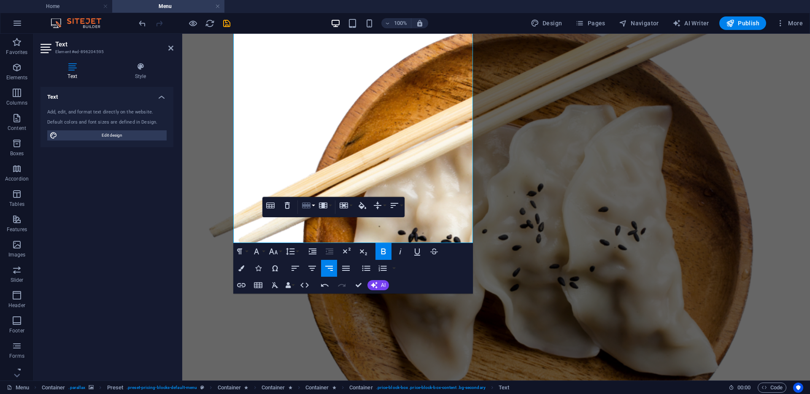
click at [313, 204] on button "Row" at bounding box center [308, 205] width 16 height 17
click at [323, 232] on link "Insert row below" at bounding box center [332, 234] width 65 height 13
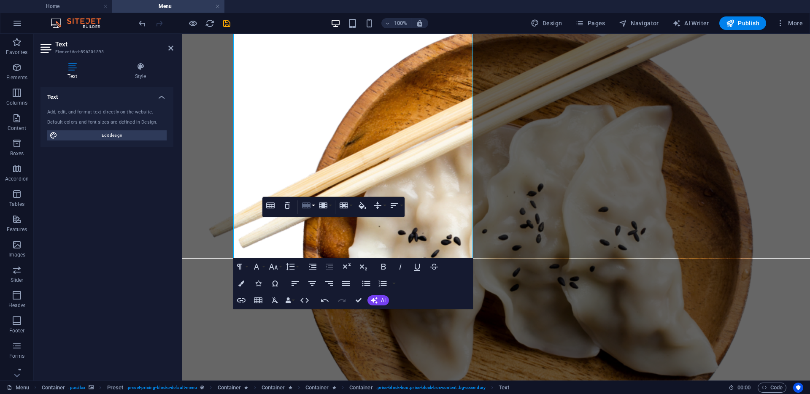
click at [313, 208] on button "Row" at bounding box center [308, 205] width 16 height 17
click at [317, 238] on link "Insert row below" at bounding box center [332, 234] width 65 height 13
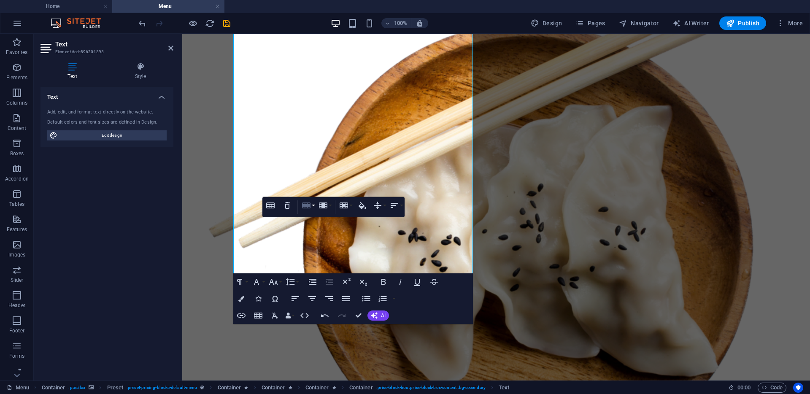
click at [313, 205] on button "Row" at bounding box center [308, 205] width 16 height 17
click at [318, 231] on link "Insert row below" at bounding box center [332, 234] width 65 height 13
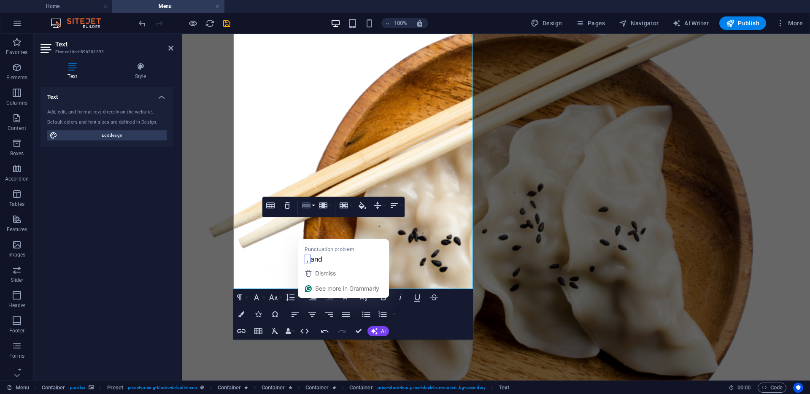
click at [314, 207] on button "Row" at bounding box center [308, 205] width 16 height 17
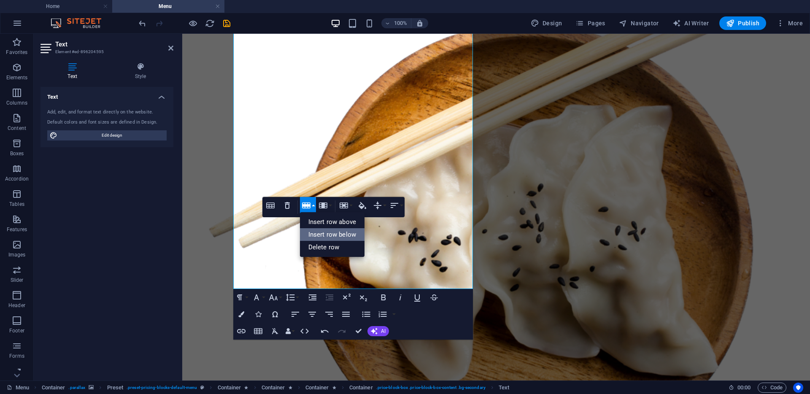
click at [322, 237] on link "Insert row below" at bounding box center [332, 234] width 65 height 13
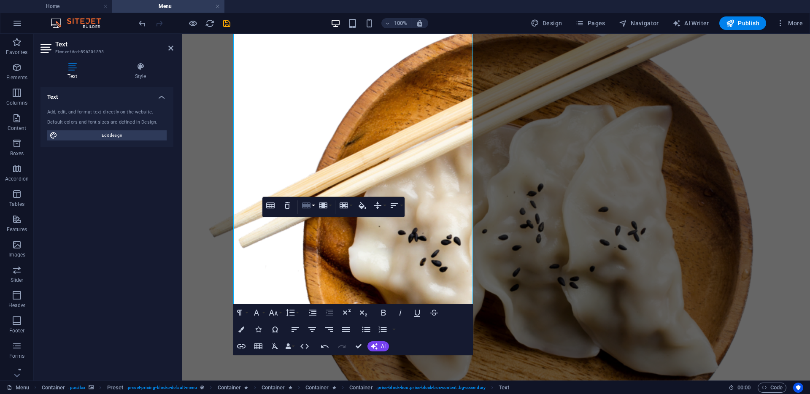
click at [312, 207] on button "Row" at bounding box center [308, 205] width 16 height 17
click at [338, 236] on link "Insert row below" at bounding box center [332, 234] width 65 height 13
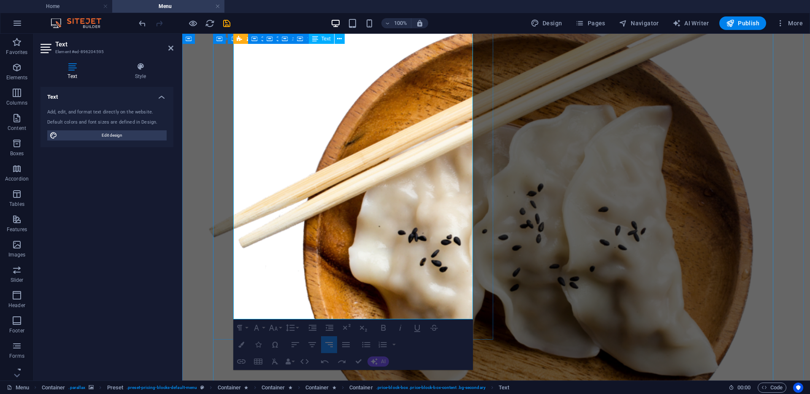
drag, startPoint x: 424, startPoint y: 310, endPoint x: 447, endPoint y: 311, distance: 22.8
drag, startPoint x: 442, startPoint y: 309, endPoint x: 418, endPoint y: 308, distance: 23.7
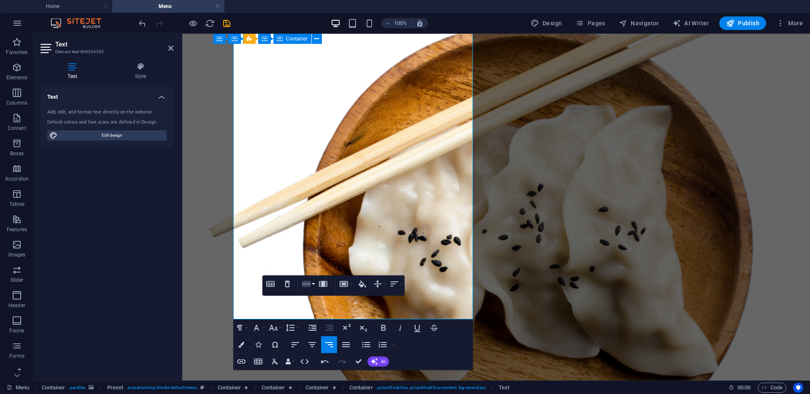
click at [314, 284] on button "Row" at bounding box center [308, 283] width 16 height 17
click at [321, 313] on link "Insert row below" at bounding box center [332, 313] width 65 height 13
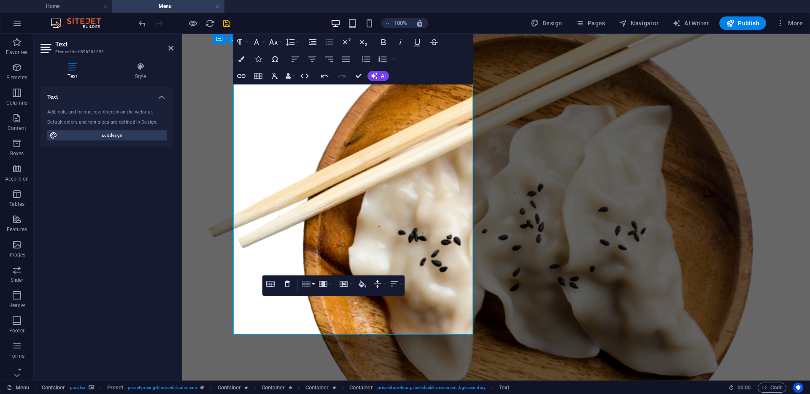
click at [314, 285] on button "Row" at bounding box center [308, 283] width 16 height 17
click at [319, 312] on link "Insert row below" at bounding box center [332, 313] width 65 height 13
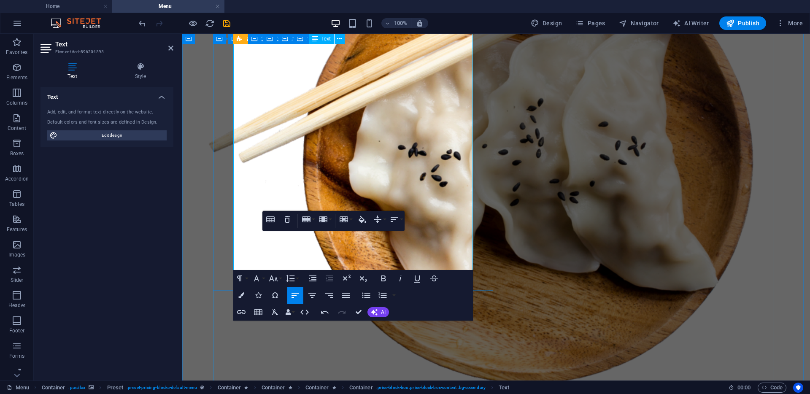
scroll to position [3106, 0]
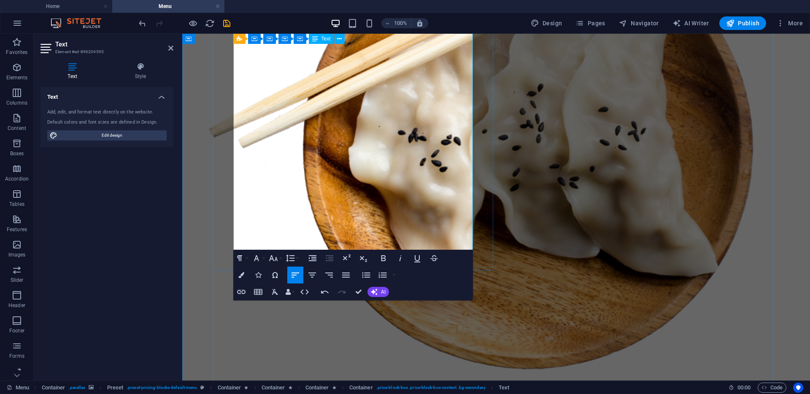
click at [245, 259] on button "Paragraph Format" at bounding box center [241, 258] width 16 height 17
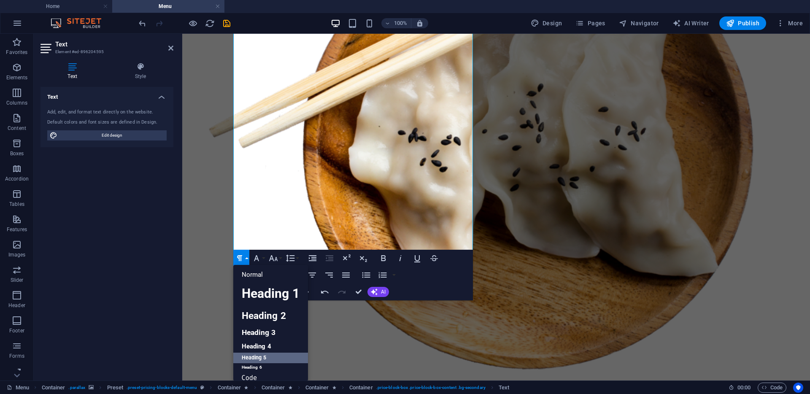
click at [250, 362] on link "Heading 5" at bounding box center [270, 358] width 75 height 11
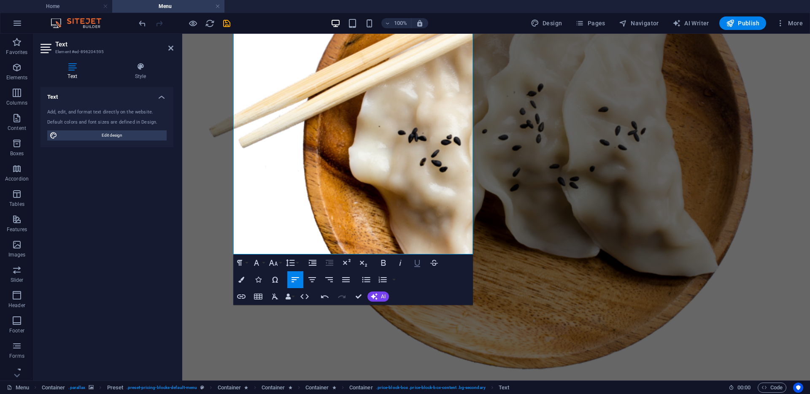
click at [413, 264] on icon "button" at bounding box center [417, 263] width 10 height 10
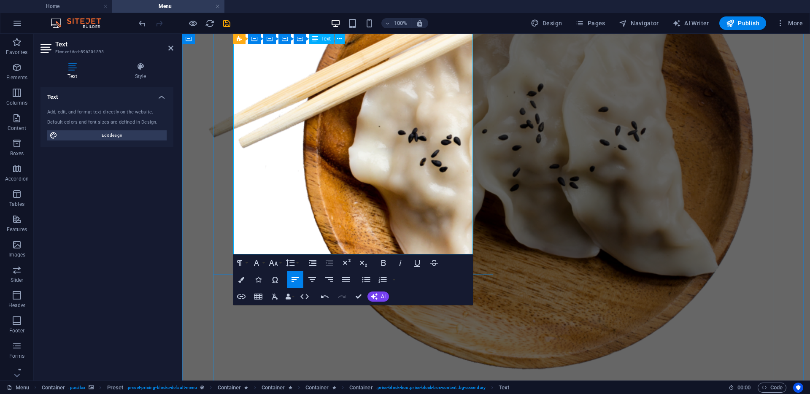
click at [386, 264] on icon "button" at bounding box center [383, 263] width 10 height 10
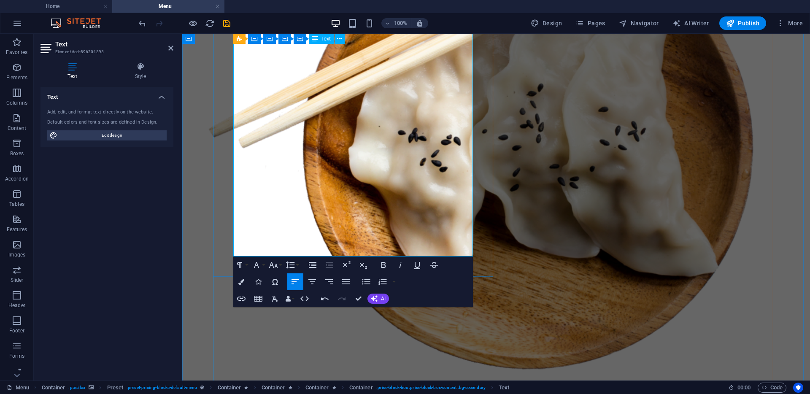
click at [382, 263] on icon "button" at bounding box center [383, 265] width 10 height 10
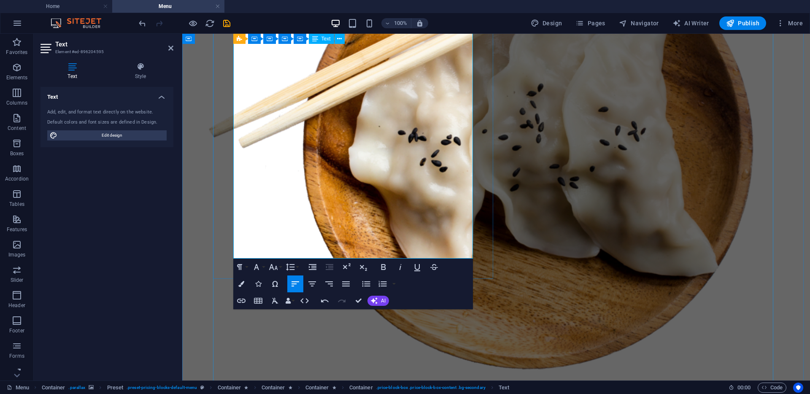
click at [382, 269] on icon "button" at bounding box center [383, 267] width 10 height 10
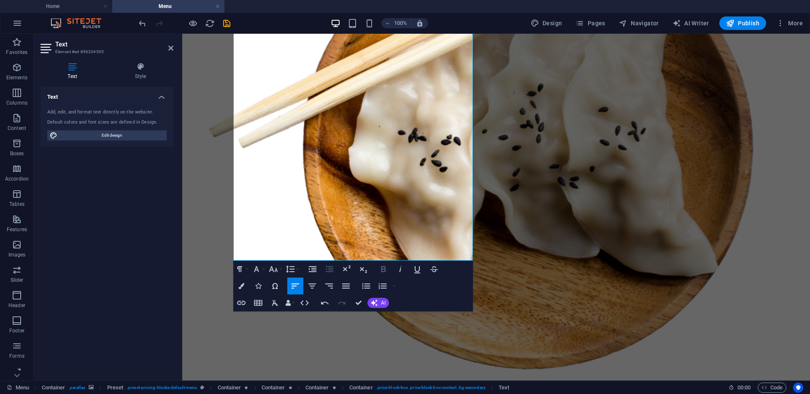
click at [384, 267] on icon "button" at bounding box center [383, 269] width 5 height 6
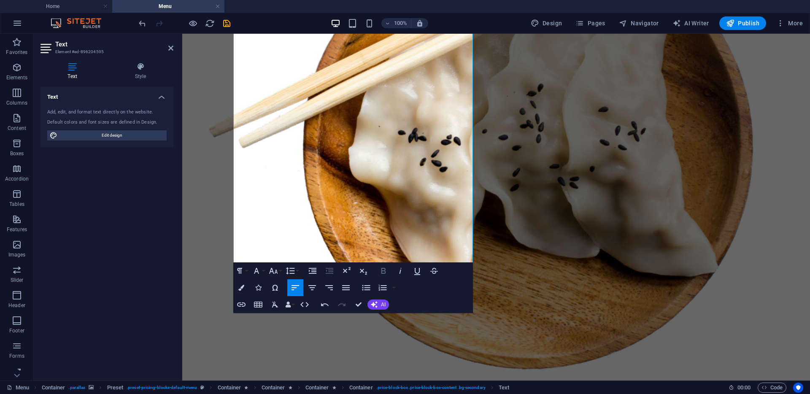
click at [383, 272] on icon "button" at bounding box center [383, 271] width 10 height 10
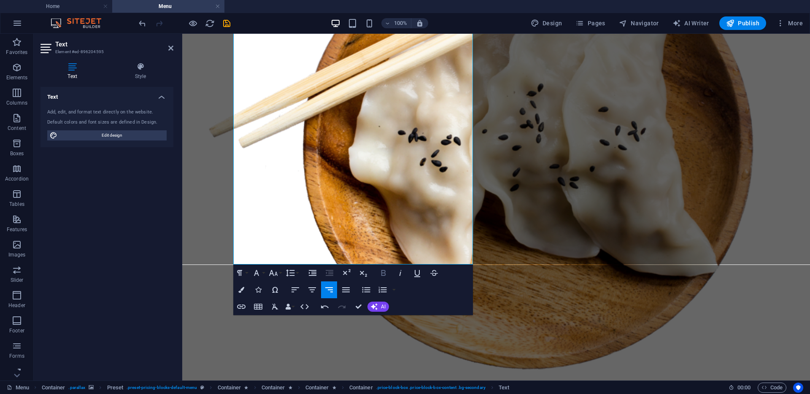
click at [387, 271] on icon "button" at bounding box center [383, 273] width 10 height 10
click at [386, 274] on icon "button" at bounding box center [383, 273] width 10 height 10
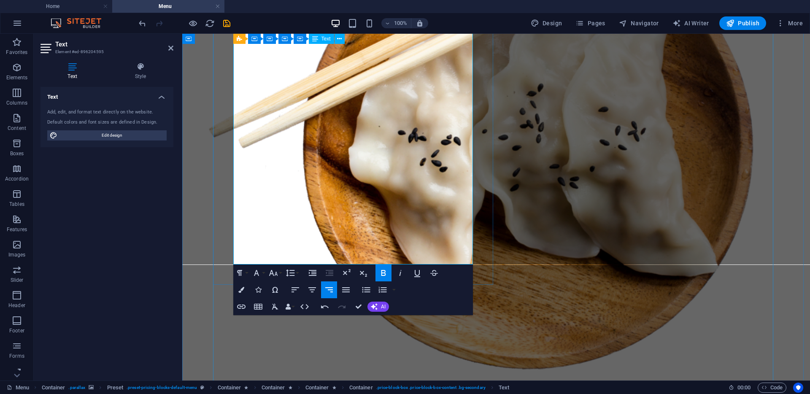
click at [385, 273] on icon "button" at bounding box center [383, 273] width 10 height 10
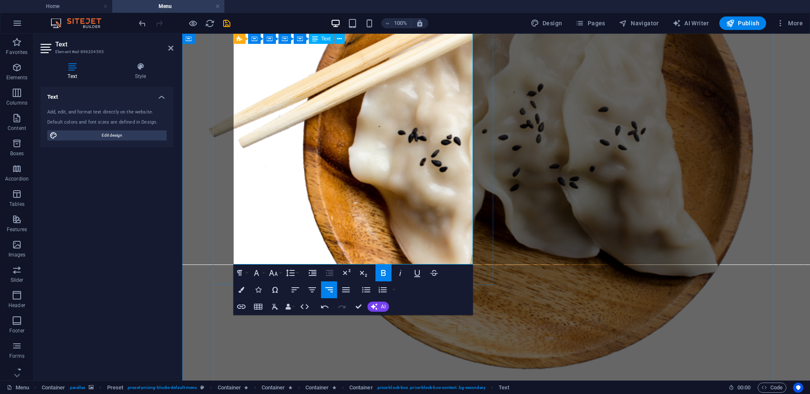
click at [383, 275] on icon "button" at bounding box center [383, 273] width 10 height 10
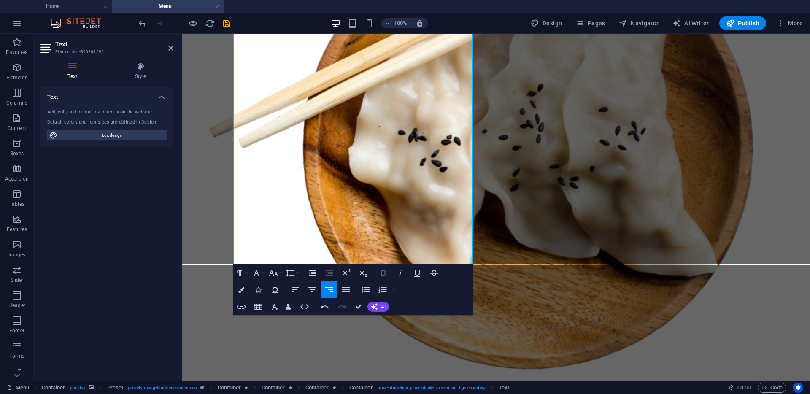
click at [382, 275] on icon "button" at bounding box center [383, 273] width 5 height 6
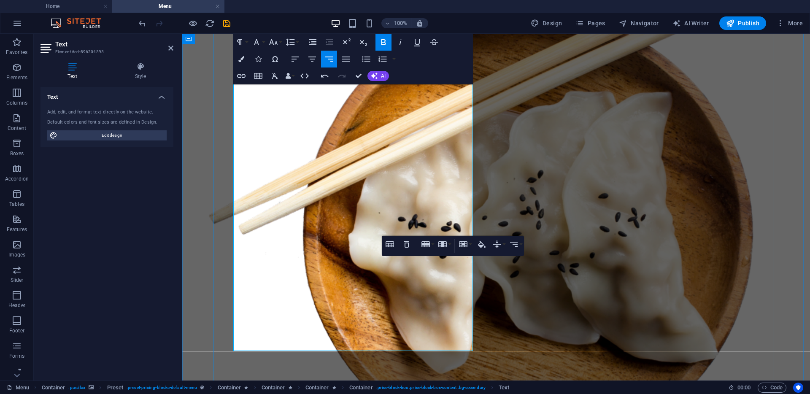
scroll to position [3004, 0]
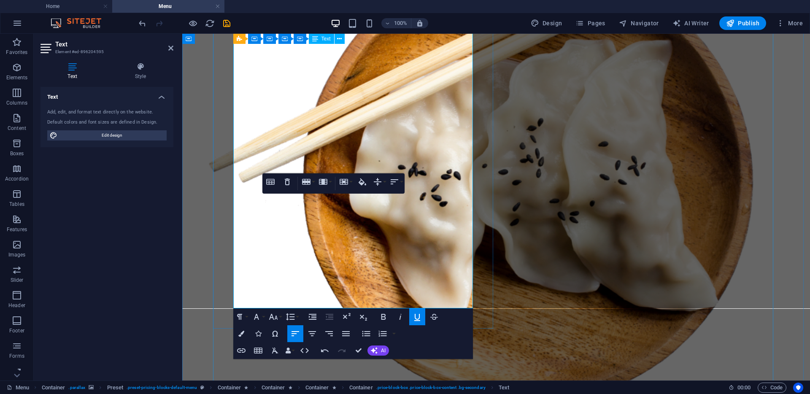
scroll to position [3092, 0]
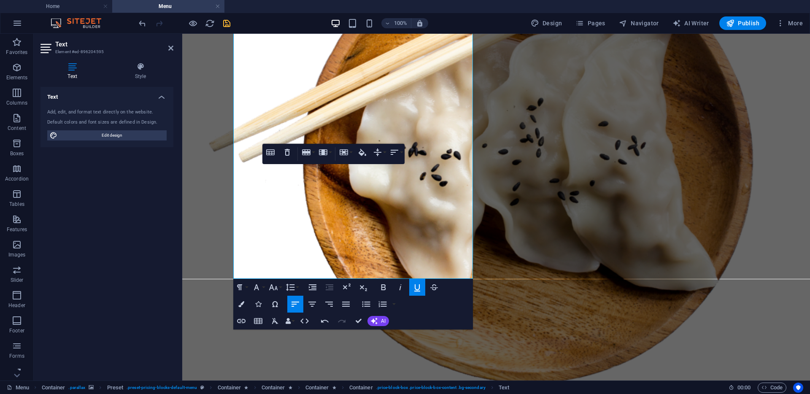
click at [229, 25] on icon "save" at bounding box center [227, 24] width 10 height 10
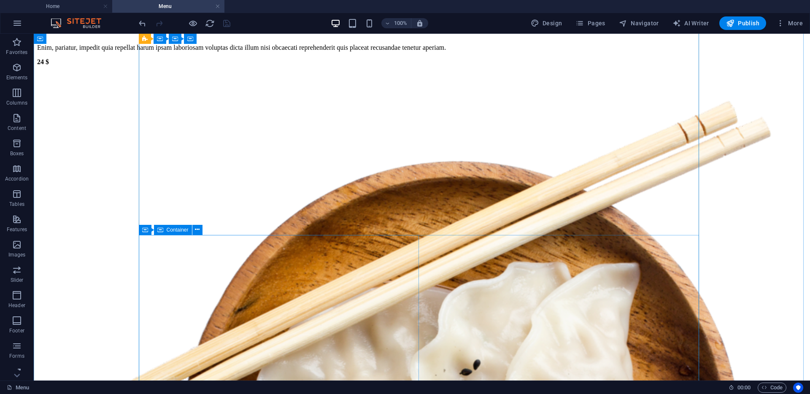
scroll to position [3217, 0]
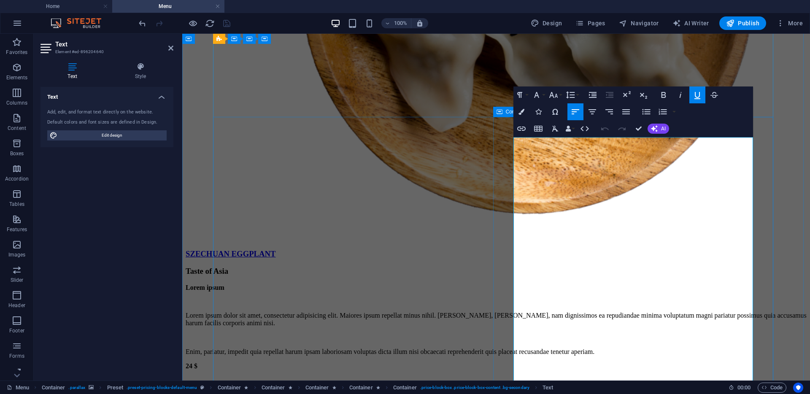
scroll to position [3254, 0]
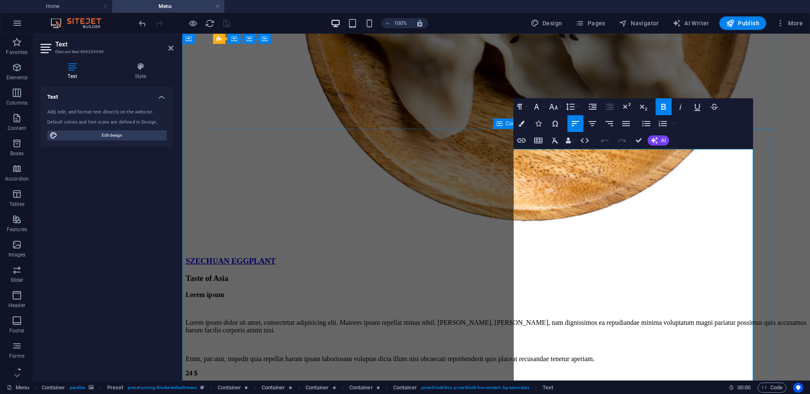
drag, startPoint x: 573, startPoint y: 229, endPoint x: 518, endPoint y: 172, distance: 79.6
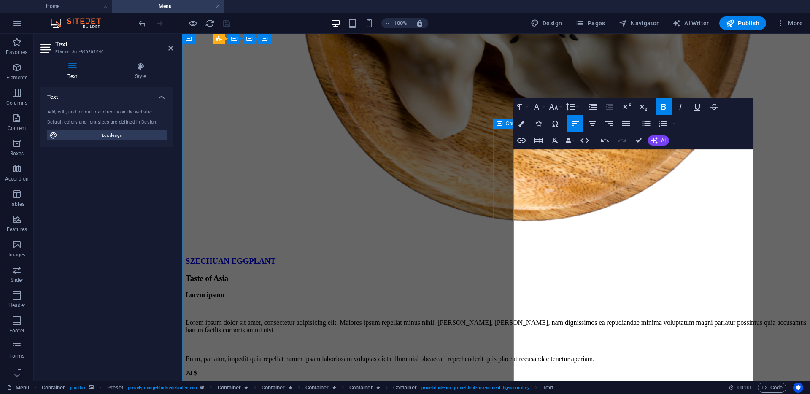
drag, startPoint x: 582, startPoint y: 156, endPoint x: 515, endPoint y: 158, distance: 66.3
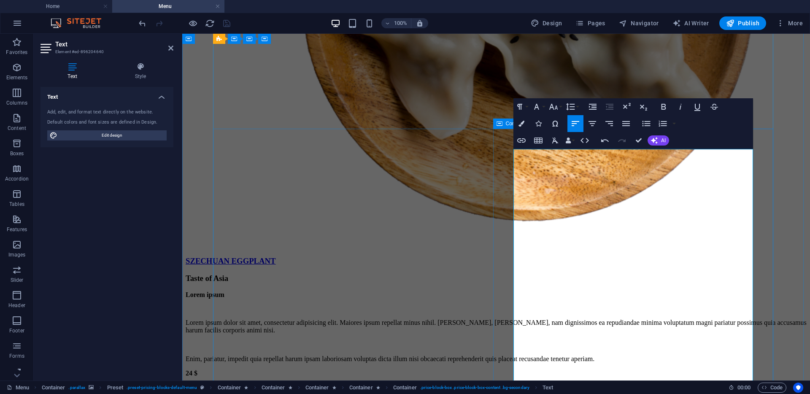
drag, startPoint x: 733, startPoint y: 169, endPoint x: 751, endPoint y: 228, distance: 61.9
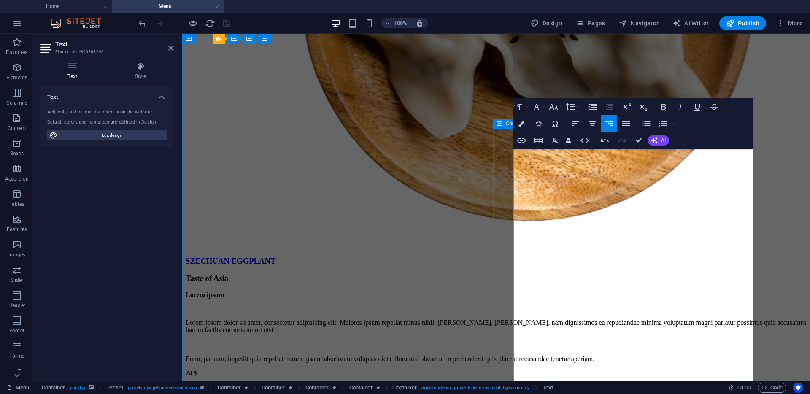
click at [665, 109] on icon "button" at bounding box center [663, 107] width 10 height 10
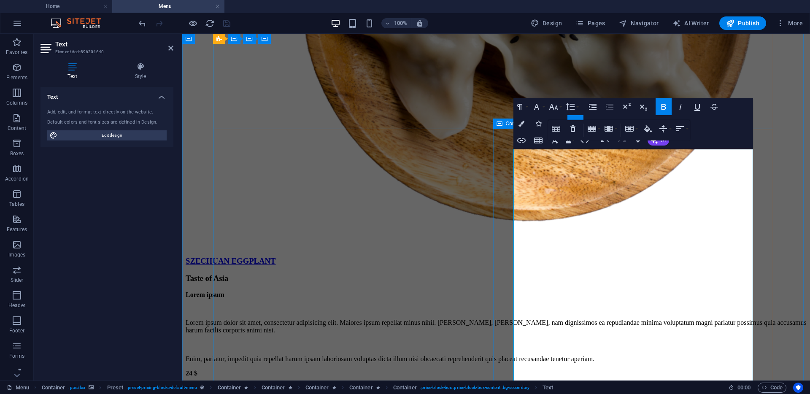
click at [521, 108] on icon "button" at bounding box center [520, 107] width 10 height 10
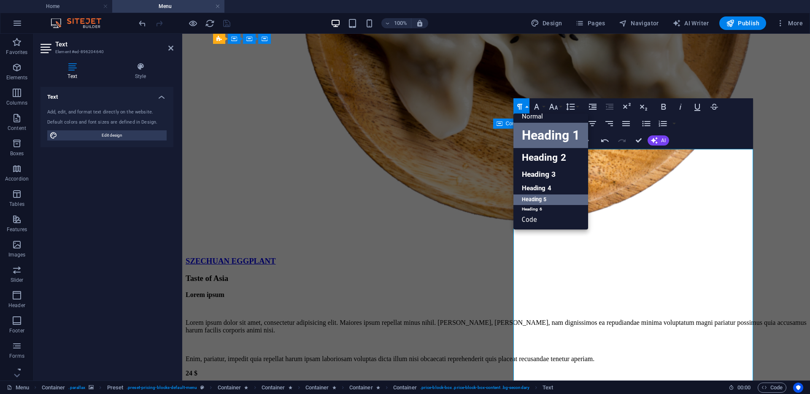
scroll to position [7, 0]
click at [538, 199] on link "Heading 5" at bounding box center [550, 199] width 75 height 11
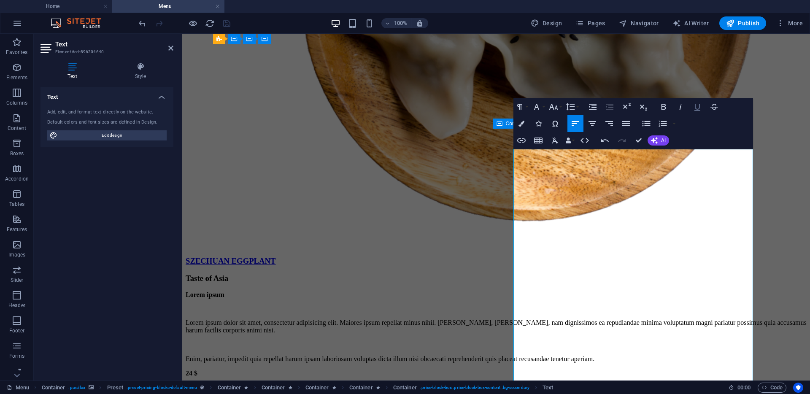
click at [693, 107] on icon "button" at bounding box center [697, 107] width 10 height 10
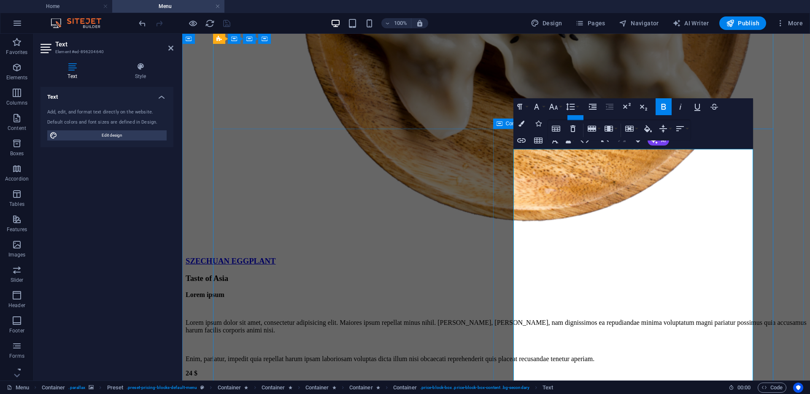
drag, startPoint x: 516, startPoint y: 198, endPoint x: 623, endPoint y: 278, distance: 133.1
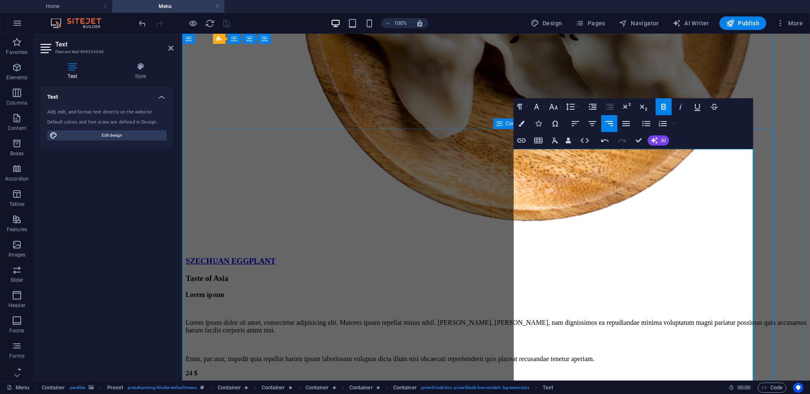
drag, startPoint x: 732, startPoint y: 197, endPoint x: 752, endPoint y: 271, distance: 77.2
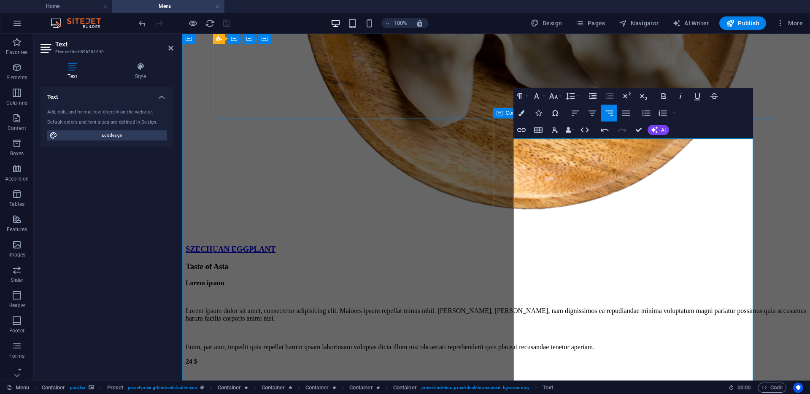
scroll to position [3266, 0]
drag, startPoint x: 555, startPoint y: 313, endPoint x: 515, endPoint y: 212, distance: 109.4
drag, startPoint x: 653, startPoint y: 274, endPoint x: 515, endPoint y: 242, distance: 141.6
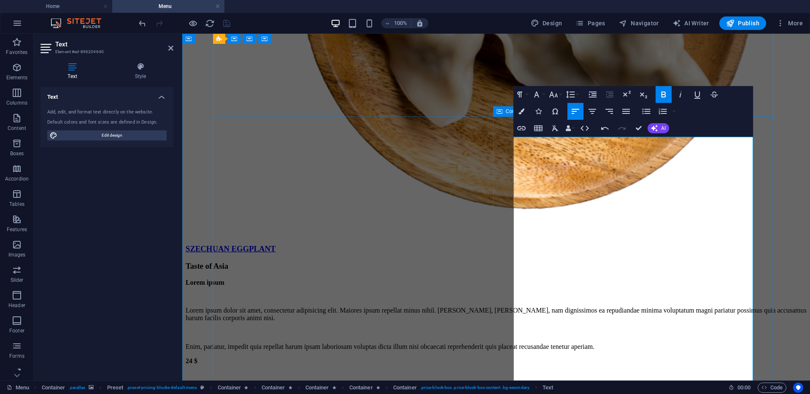
drag, startPoint x: 707, startPoint y: 291, endPoint x: 514, endPoint y: 255, distance: 197.1
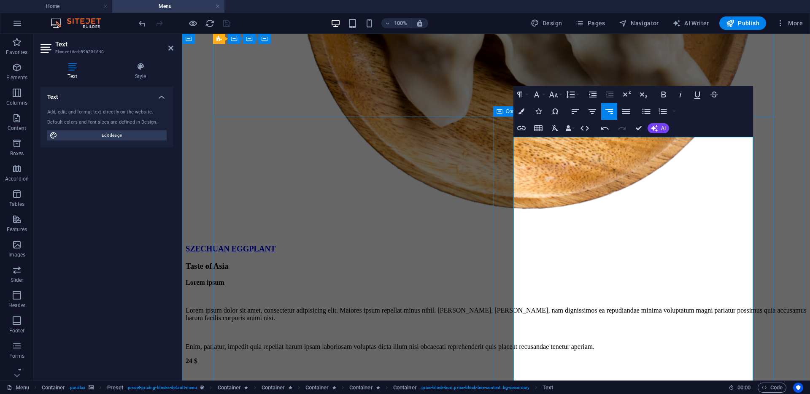
drag, startPoint x: 563, startPoint y: 320, endPoint x: 515, endPoint y: 272, distance: 67.4
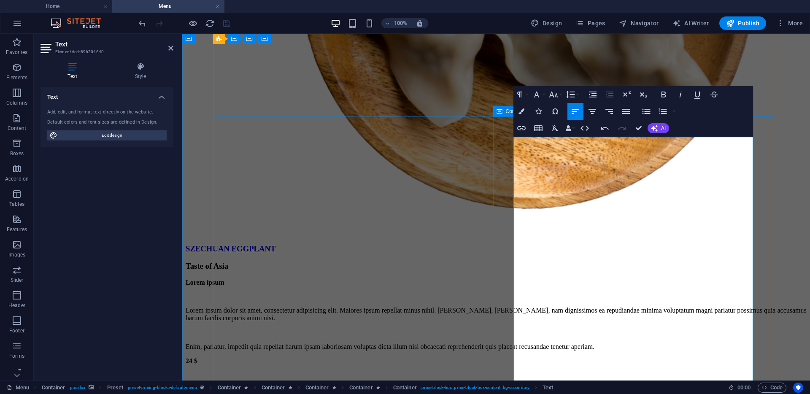
drag, startPoint x: 525, startPoint y: 270, endPoint x: 531, endPoint y: 284, distance: 14.9
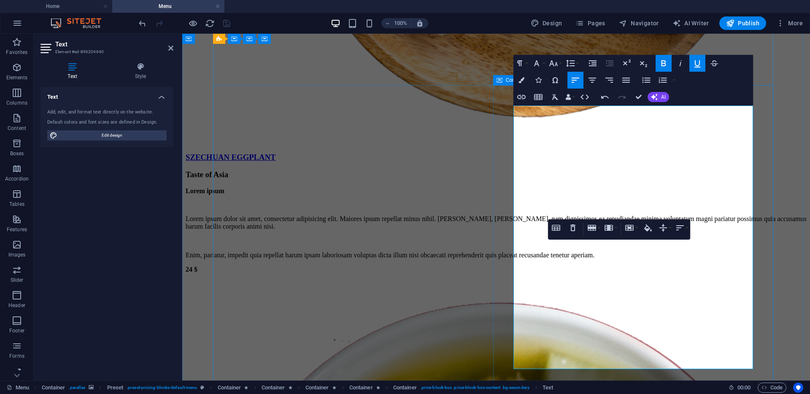
scroll to position [3359, 0]
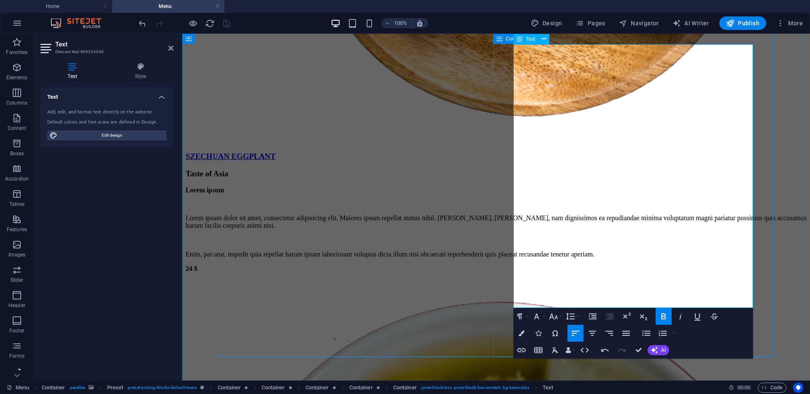
drag, startPoint x: 688, startPoint y: 218, endPoint x: 514, endPoint y: 197, distance: 175.5
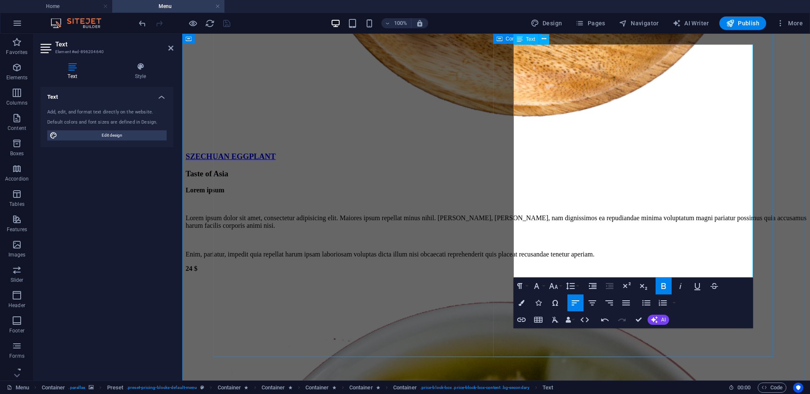
drag, startPoint x: 601, startPoint y: 269, endPoint x: 547, endPoint y: 231, distance: 65.8
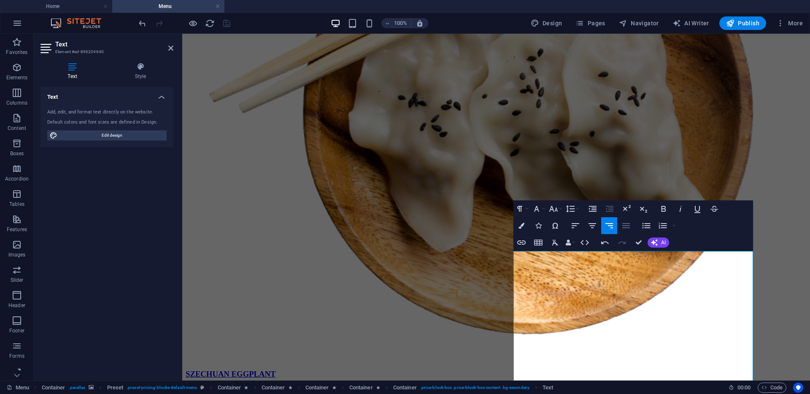
scroll to position [3137, 0]
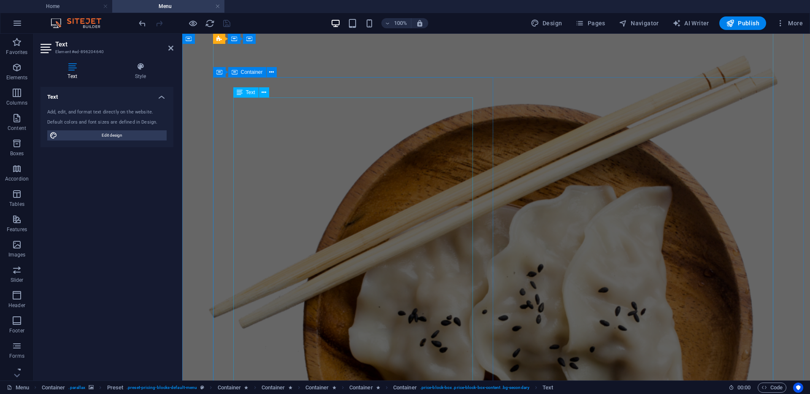
scroll to position [2925, 0]
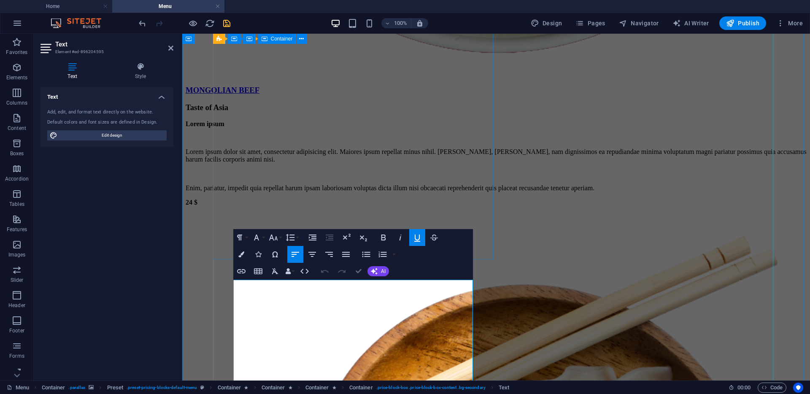
scroll to position [2744, 0]
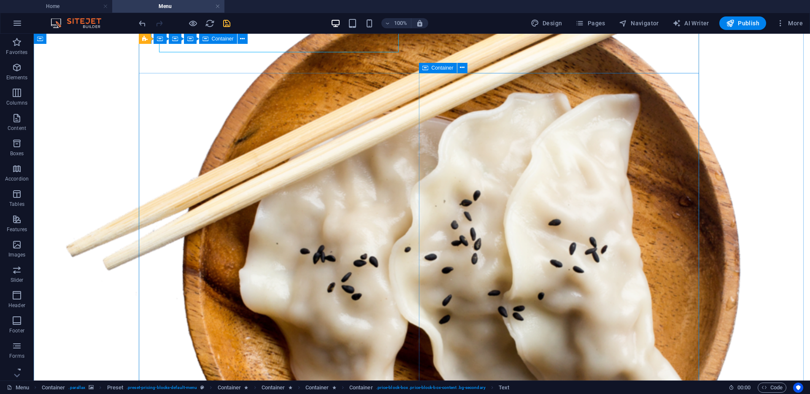
scroll to position [3310, 0]
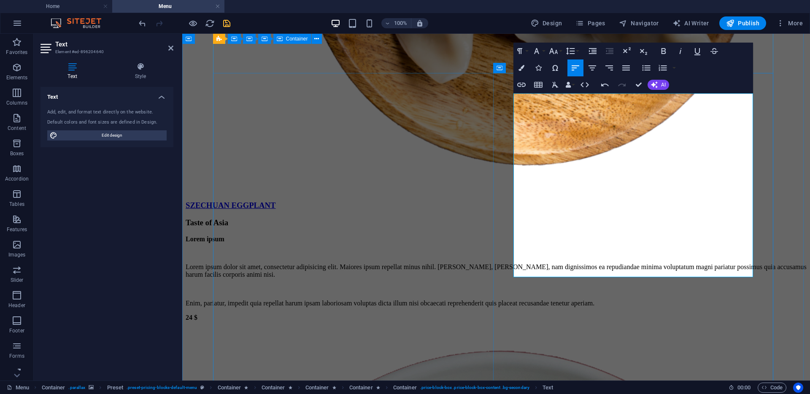
drag, startPoint x: 550, startPoint y: 183, endPoint x: 515, endPoint y: 188, distance: 35.4
copy strong "Sucuklu"
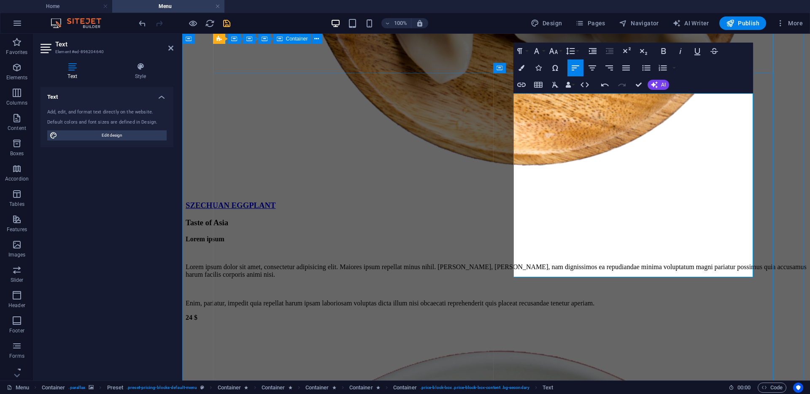
drag, startPoint x: 617, startPoint y: 203, endPoint x: 738, endPoint y: 265, distance: 136.2
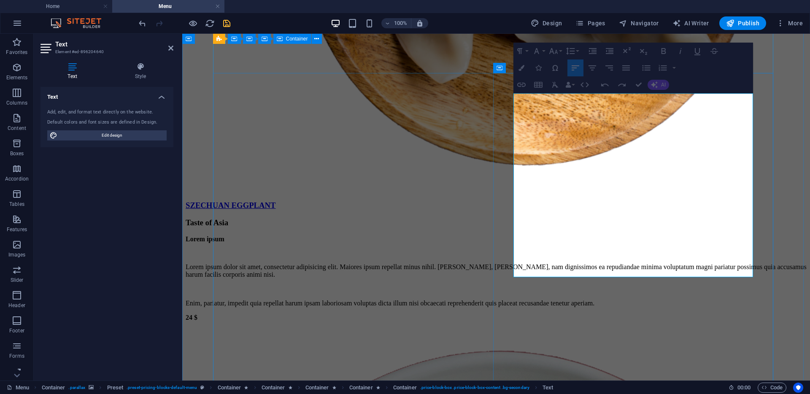
drag, startPoint x: 521, startPoint y: 206, endPoint x: 736, endPoint y: 266, distance: 223.3
drag, startPoint x: 593, startPoint y: 206, endPoint x: 750, endPoint y: 272, distance: 171.3
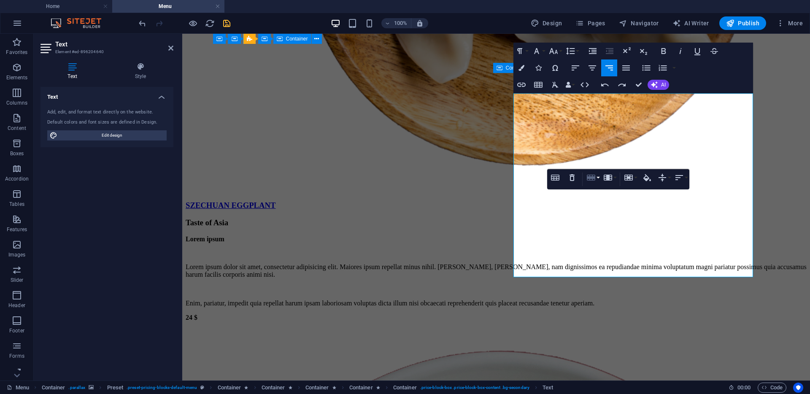
click at [597, 180] on button "Row" at bounding box center [593, 177] width 16 height 17
click at [615, 222] on link "Delete row" at bounding box center [617, 219] width 65 height 13
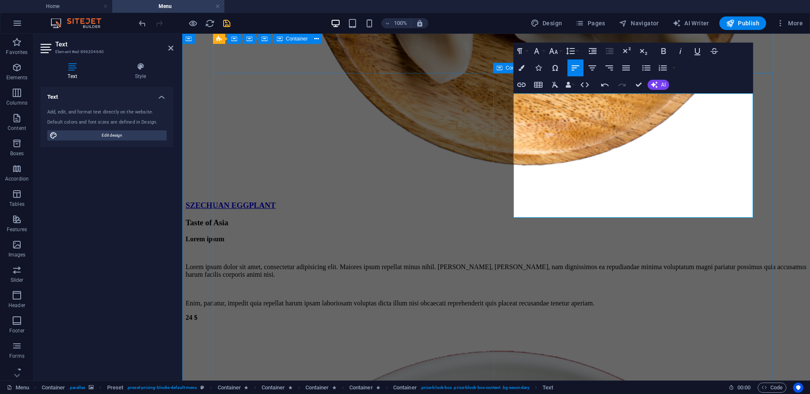
drag, startPoint x: 567, startPoint y: 229, endPoint x: 725, endPoint y: 249, distance: 159.4
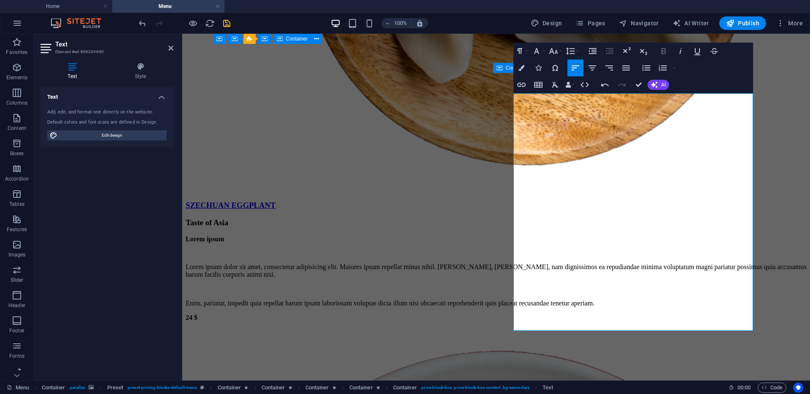
click at [661, 53] on icon "button" at bounding box center [663, 51] width 10 height 10
click at [668, 49] on icon "button" at bounding box center [663, 51] width 10 height 10
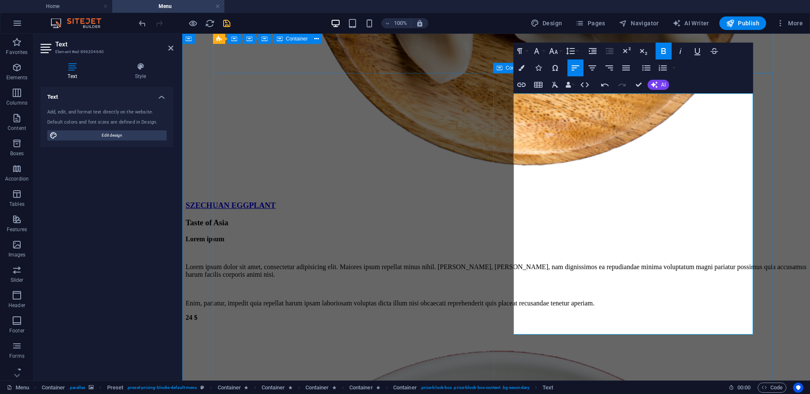
click at [666, 51] on icon "button" at bounding box center [663, 51] width 10 height 10
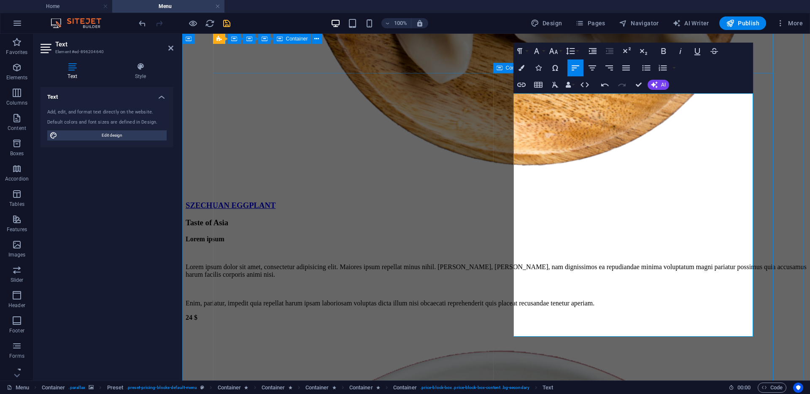
click at [664, 49] on icon "button" at bounding box center [663, 51] width 10 height 10
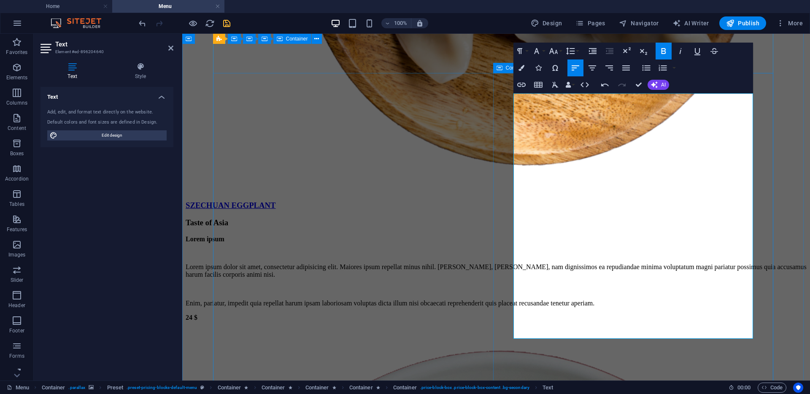
click at [664, 50] on icon "button" at bounding box center [663, 51] width 5 height 6
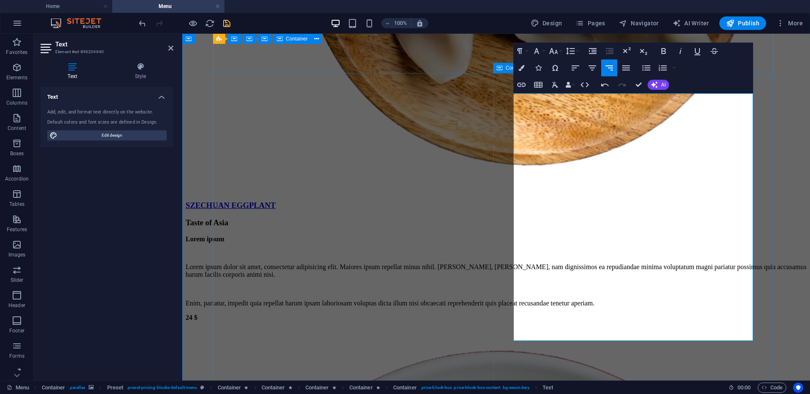
copy strong "$ 24.99"
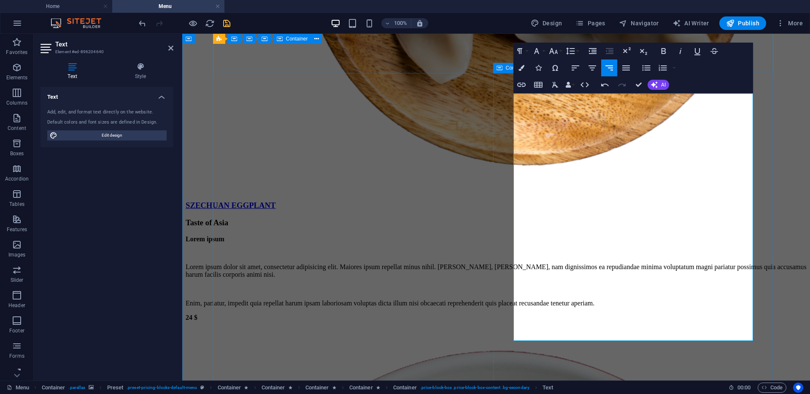
drag, startPoint x: 725, startPoint y: 163, endPoint x: 750, endPoint y: 164, distance: 24.9
copy strong "$ 24.99"
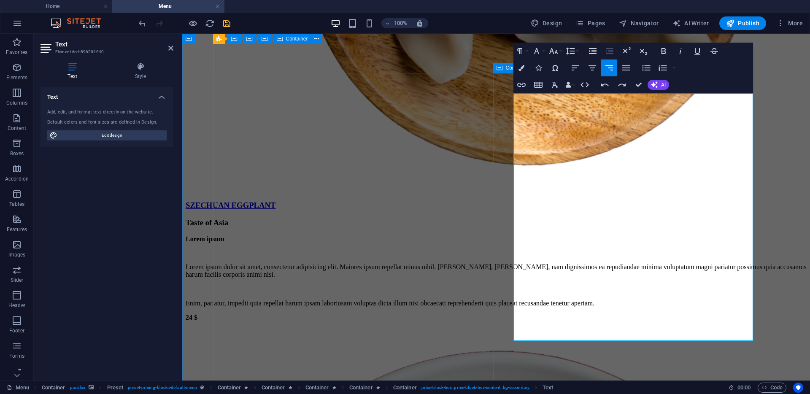
scroll to position [0, 3]
click at [521, 52] on icon "button" at bounding box center [520, 51] width 10 height 10
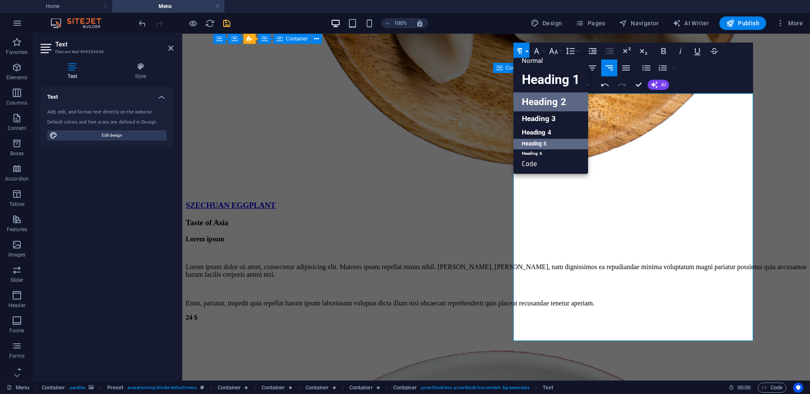
scroll to position [7, 0]
click at [537, 141] on link "Heading 5" at bounding box center [550, 144] width 75 height 11
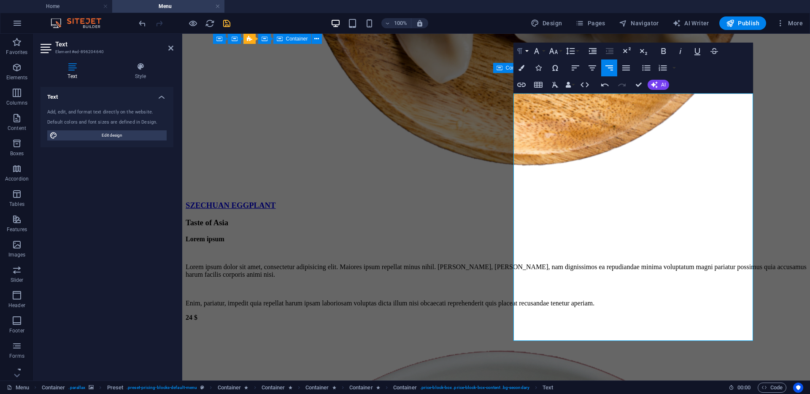
click at [524, 52] on icon "button" at bounding box center [520, 51] width 10 height 10
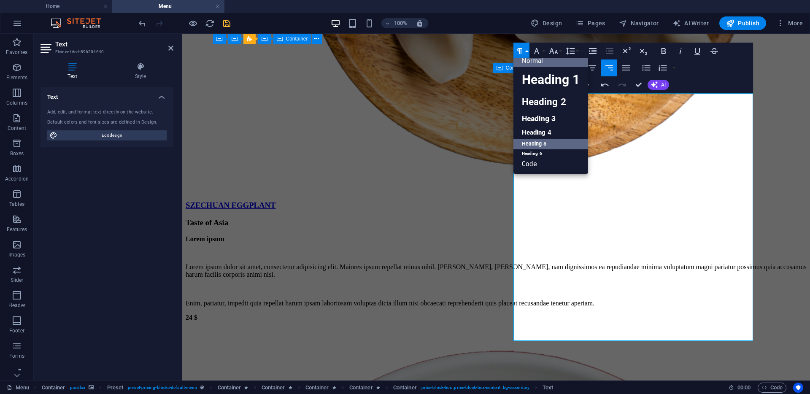
click at [559, 61] on link "Normal" at bounding box center [550, 60] width 75 height 13
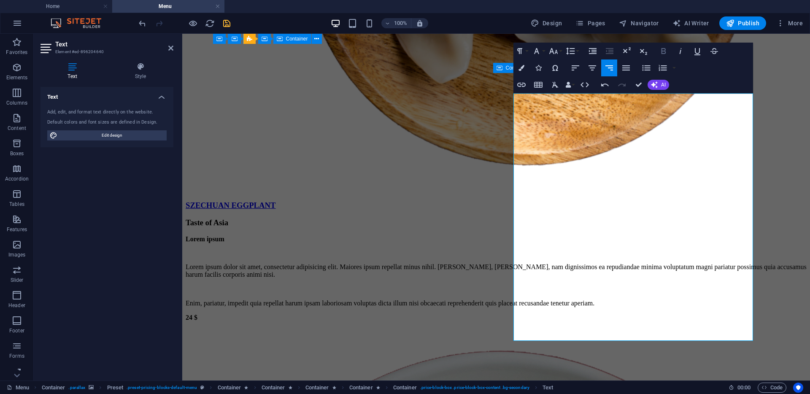
click at [661, 50] on icon "button" at bounding box center [663, 51] width 10 height 10
click at [662, 51] on icon "button" at bounding box center [663, 51] width 10 height 10
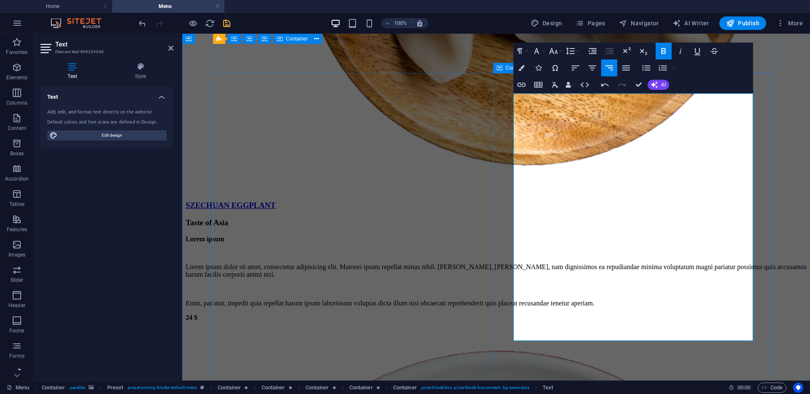
click at [664, 53] on icon "button" at bounding box center [663, 51] width 5 height 6
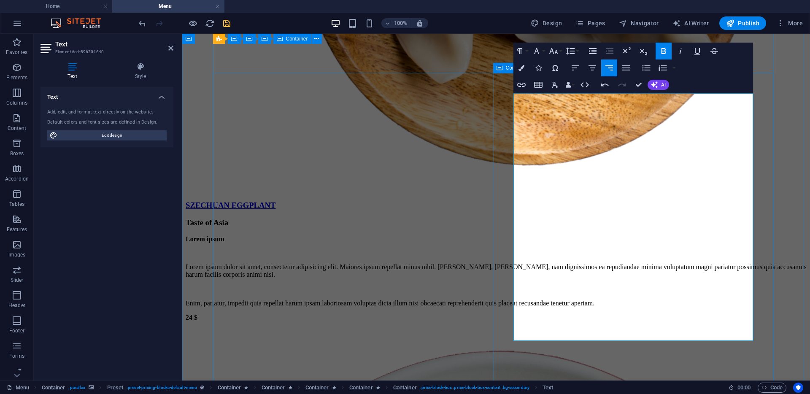
click at [666, 49] on icon "button" at bounding box center [663, 51] width 10 height 10
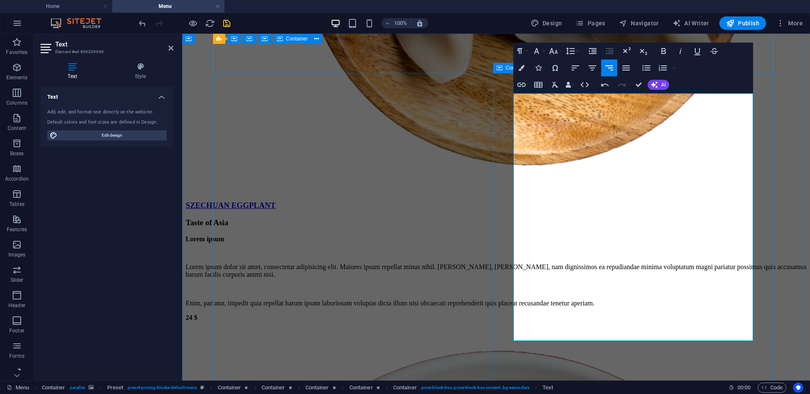
click at [666, 52] on icon "button" at bounding box center [663, 51] width 10 height 10
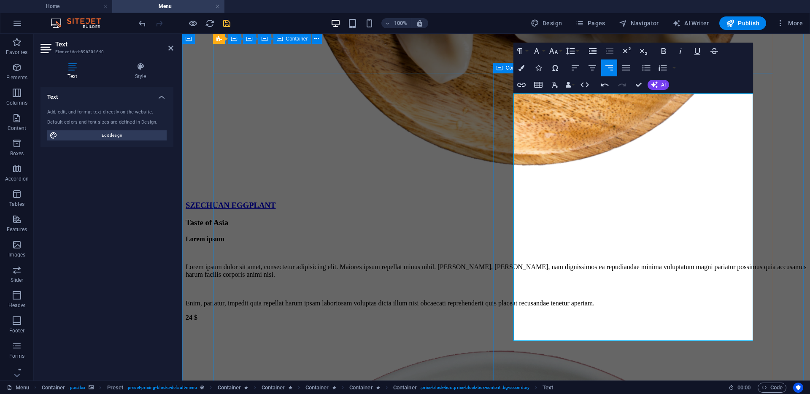
click at [665, 53] on icon "button" at bounding box center [663, 51] width 5 height 6
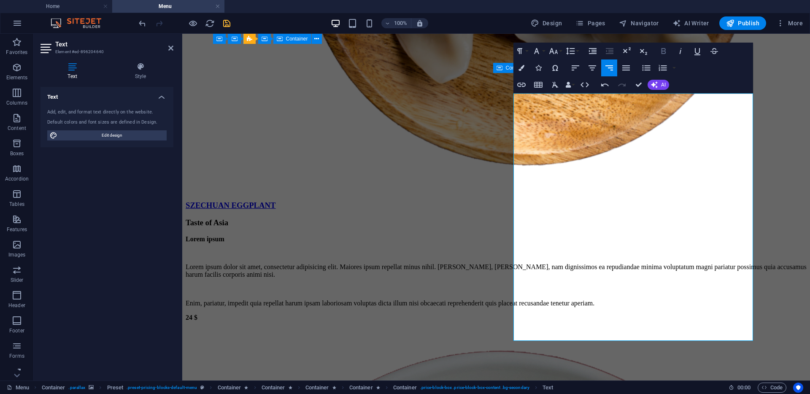
click at [664, 47] on icon "button" at bounding box center [663, 51] width 10 height 10
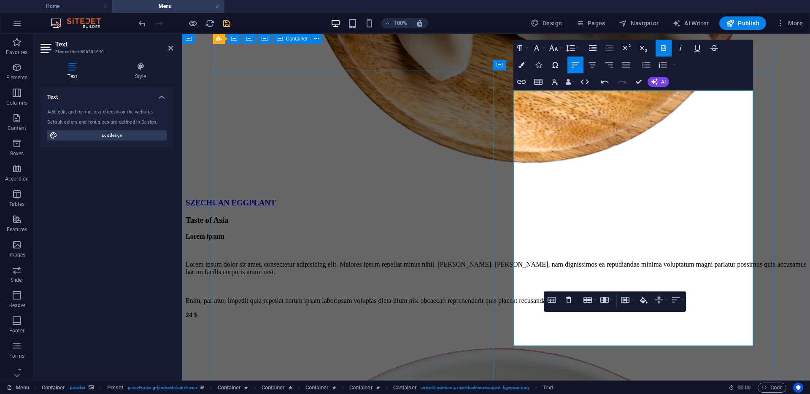
scroll to position [3313, 0]
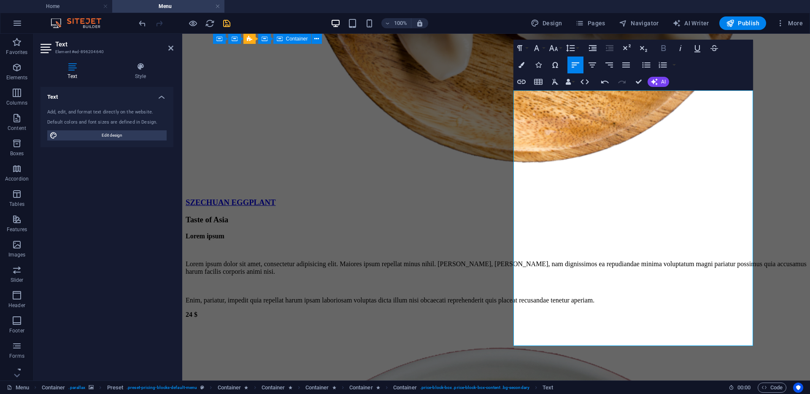
click at [663, 49] on icon "button" at bounding box center [663, 48] width 10 height 10
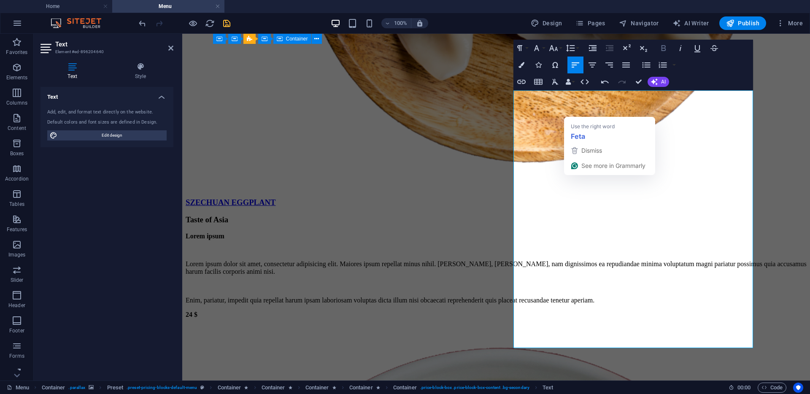
click at [663, 51] on icon "button" at bounding box center [663, 48] width 10 height 10
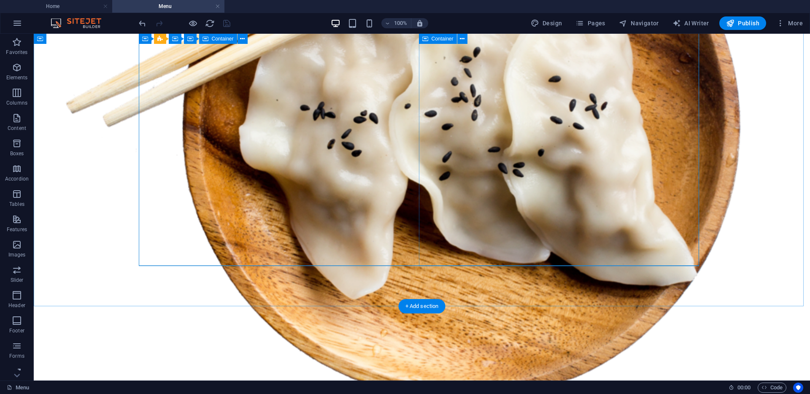
scroll to position [3452, 0]
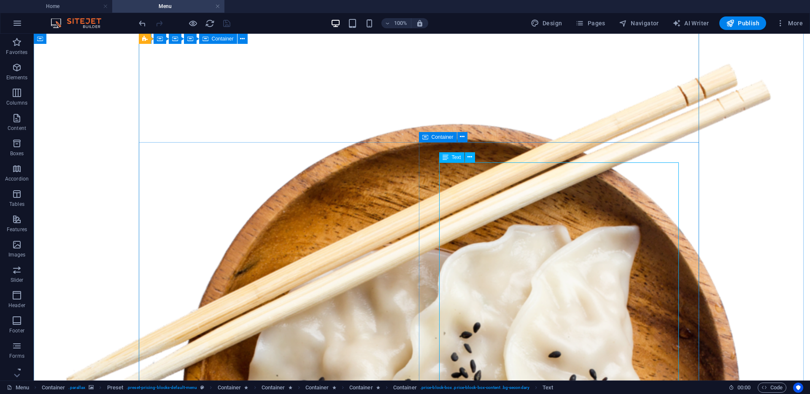
scroll to position [3169, 0]
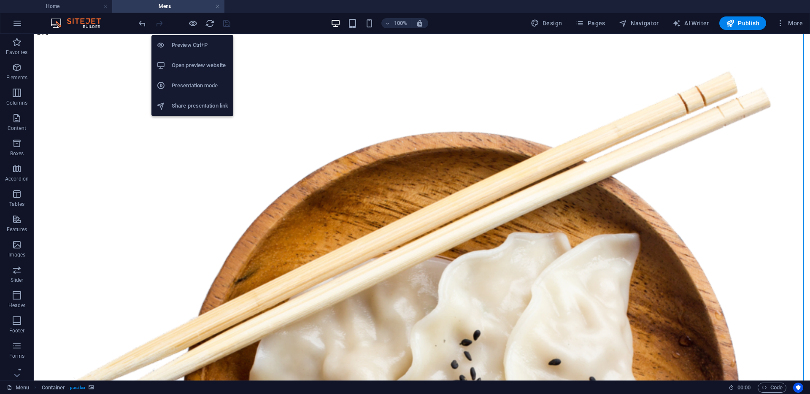
click at [186, 63] on h6 "Open preview website" at bounding box center [200, 65] width 57 height 10
